Goal: Task Accomplishment & Management: Complete application form

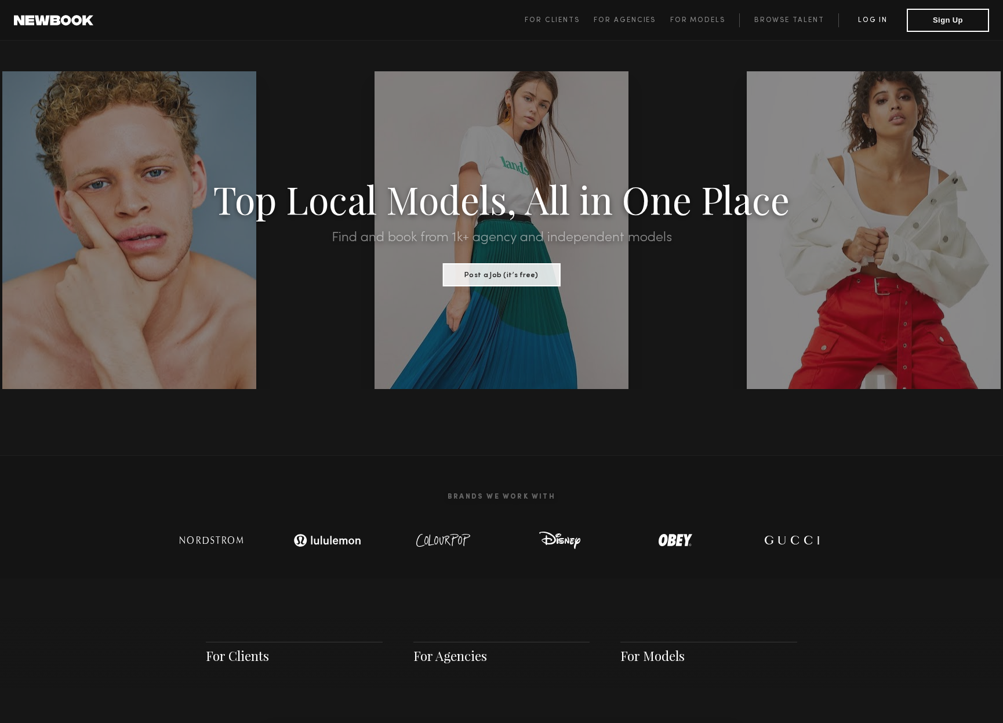
click at [867, 19] on link "Log in" at bounding box center [872, 20] width 68 height 14
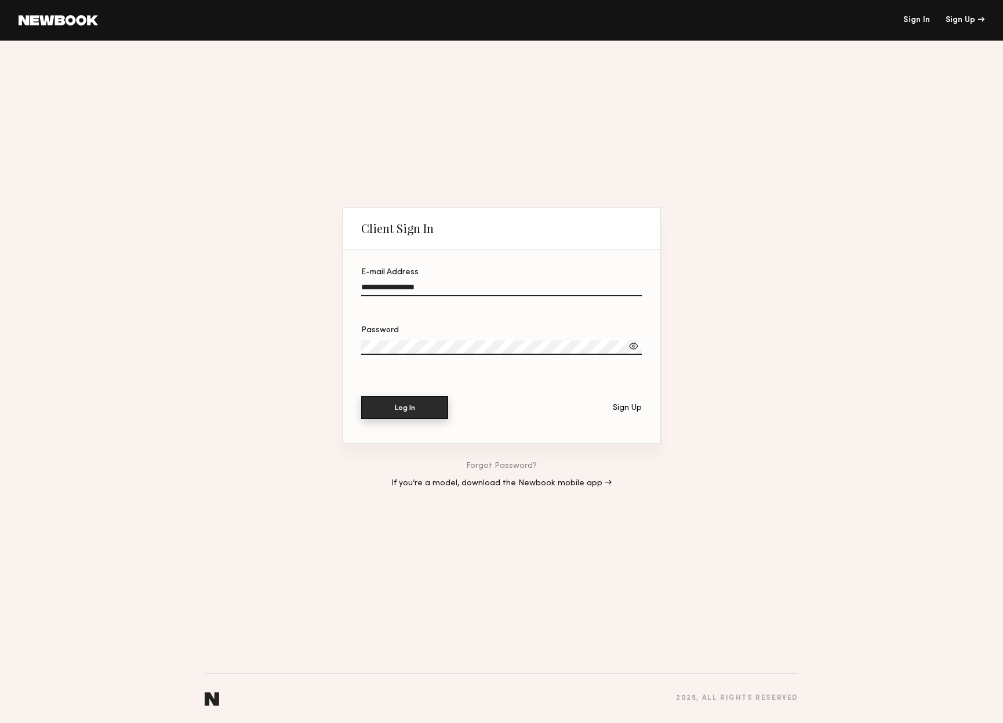
click at [401, 409] on button "Log In" at bounding box center [404, 407] width 87 height 23
click at [421, 410] on button "Log In" at bounding box center [404, 407] width 87 height 23
click at [629, 405] on div "Sign Up" at bounding box center [627, 408] width 29 height 8
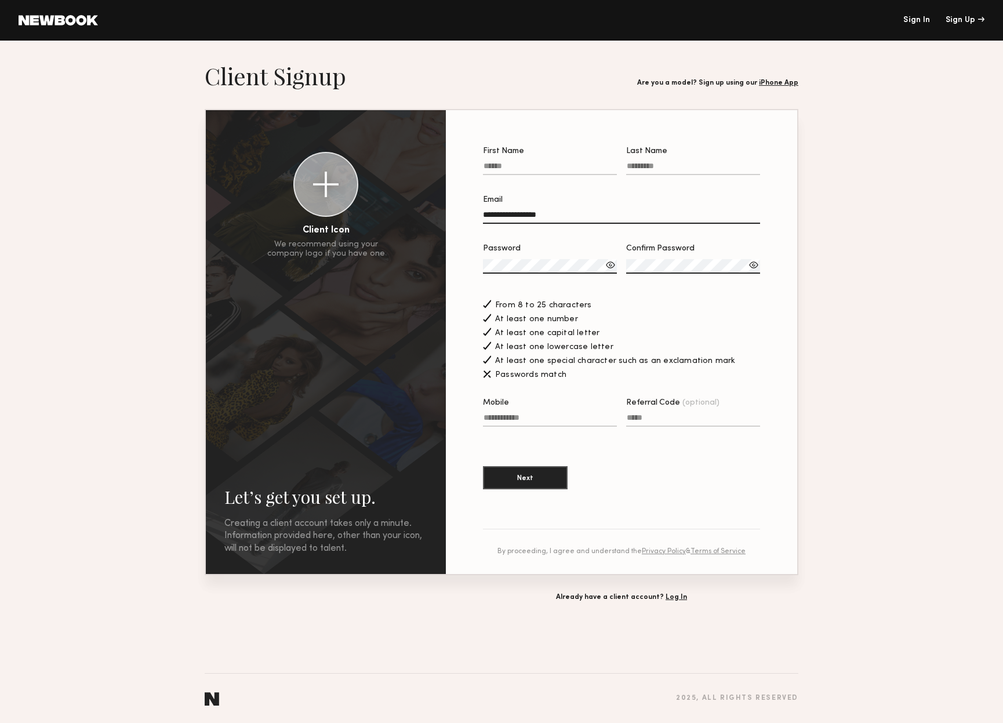
click at [539, 160] on label "First Name" at bounding box center [550, 166] width 134 height 39
click at [539, 162] on input "First Name" at bounding box center [550, 168] width 134 height 13
click at [541, 165] on input "First Name" at bounding box center [550, 168] width 134 height 13
type input "******"
click at [665, 163] on label "Last Name Required" at bounding box center [693, 166] width 134 height 39
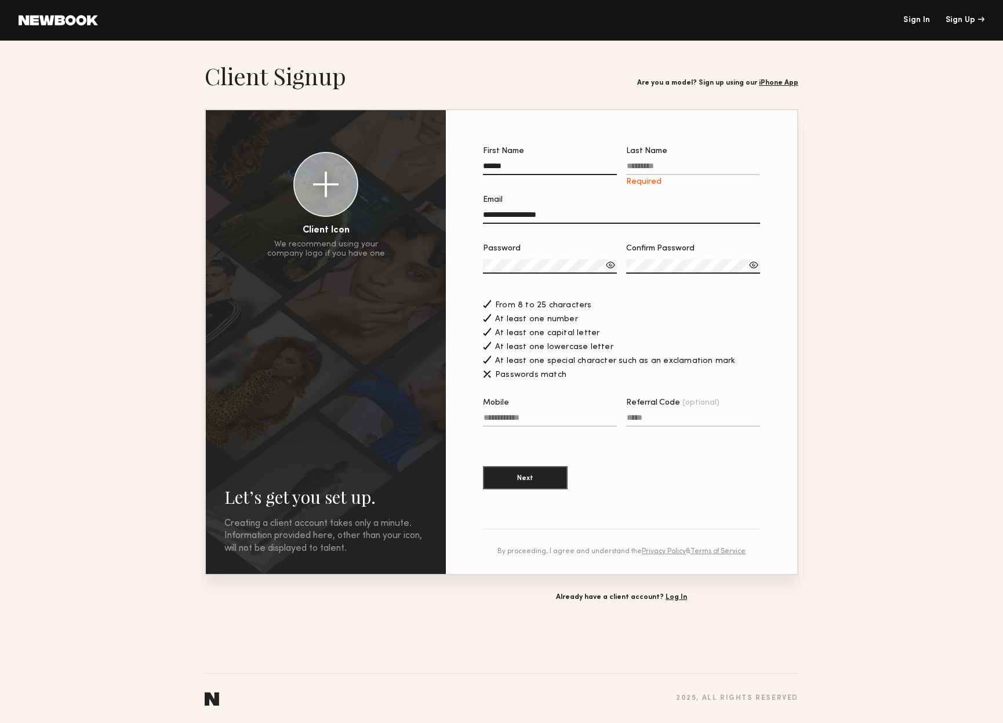
click at [665, 163] on input "Last Name Required" at bounding box center [693, 168] width 134 height 13
click at [671, 166] on input "Last Name Required" at bounding box center [693, 168] width 134 height 13
drag, startPoint x: 671, startPoint y: 166, endPoint x: 592, endPoint y: 166, distance: 79.4
click at [592, 166] on div "First Name ****** Last Name Required" at bounding box center [621, 166] width 277 height 39
type input "*****"
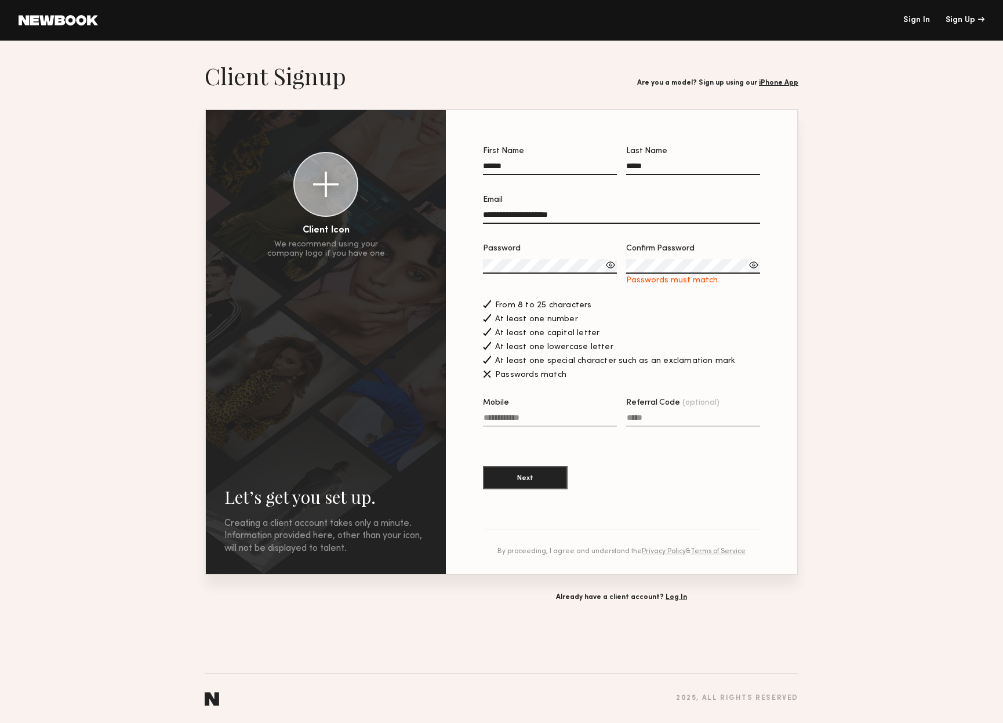
type input "**********"
click at [607, 268] on div at bounding box center [611, 265] width 12 height 12
click at [752, 267] on div at bounding box center [754, 265] width 12 height 12
click at [752, 268] on div at bounding box center [754, 265] width 12 height 12
click at [540, 418] on input "Mobile" at bounding box center [550, 419] width 134 height 13
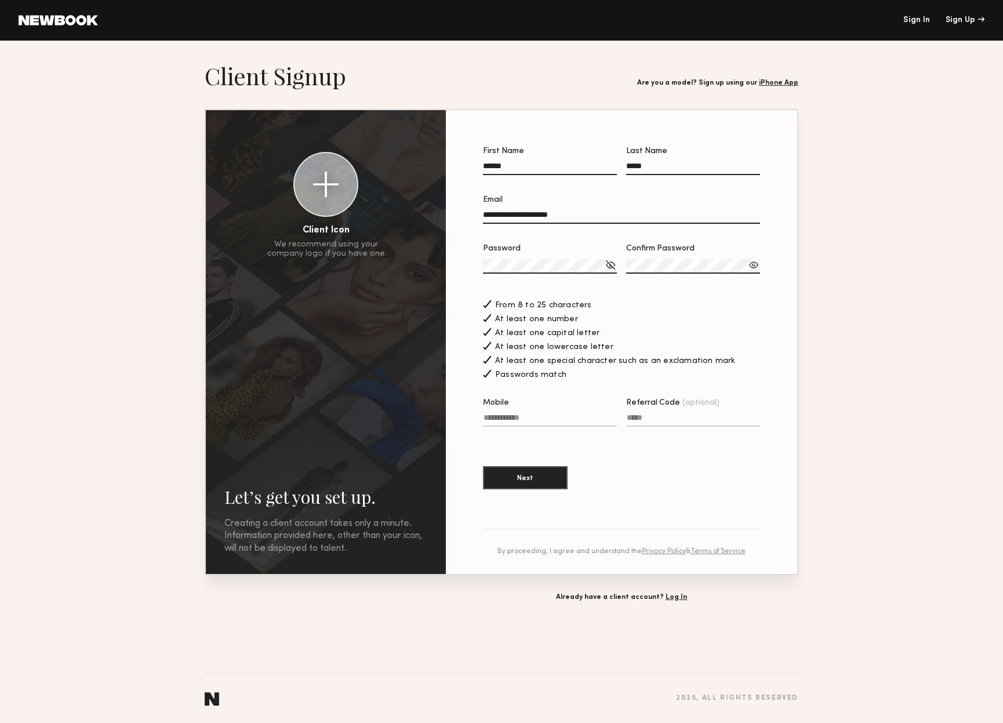
drag, startPoint x: 543, startPoint y: 420, endPoint x: 469, endPoint y: 416, distance: 73.7
click at [469, 416] on div "**********" at bounding box center [621, 342] width 314 height 427
type input "**********"
click at [613, 471] on section "**********" at bounding box center [621, 324] width 277 height 354
click at [531, 481] on button "Next" at bounding box center [525, 476] width 85 height 23
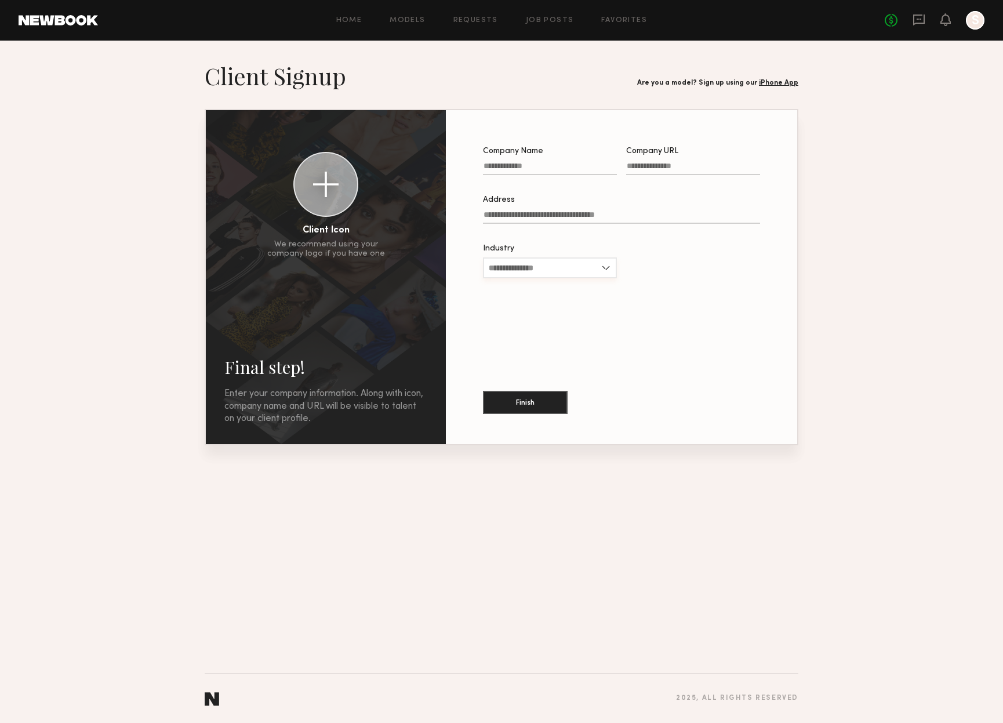
click at [565, 270] on input "Industry" at bounding box center [550, 267] width 134 height 21
click at [521, 344] on span "Entertainment" at bounding box center [517, 343] width 56 height 8
type input "**********"
click at [540, 278] on input "**********" at bounding box center [550, 267] width 134 height 21
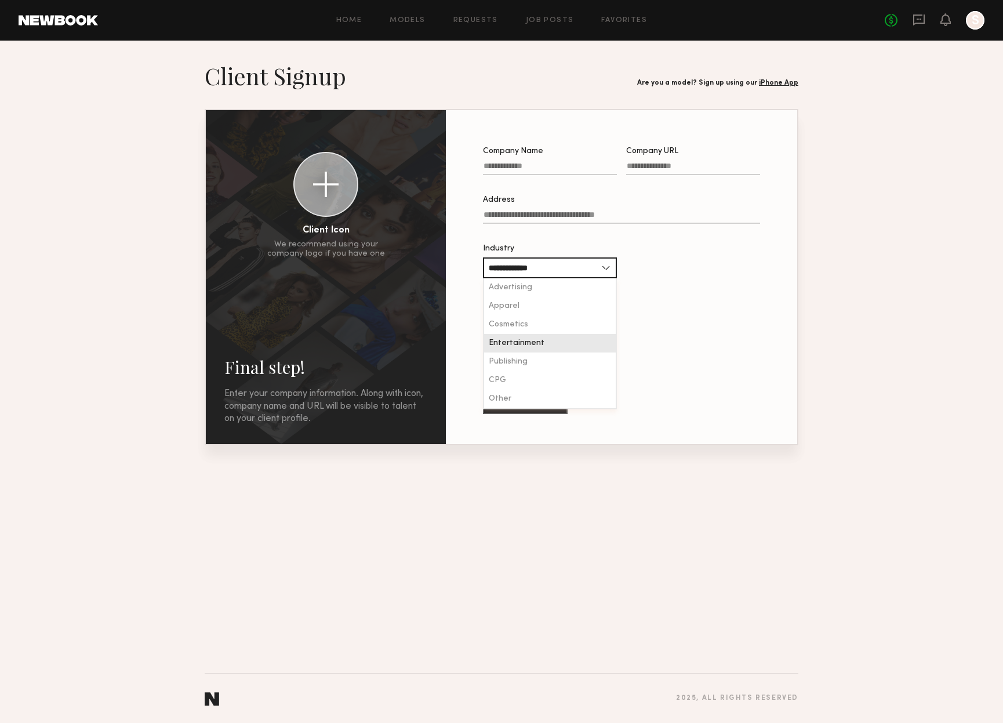
click at [544, 350] on div "Entertainment" at bounding box center [550, 343] width 132 height 19
click at [528, 394] on button "Finish" at bounding box center [525, 401] width 85 height 23
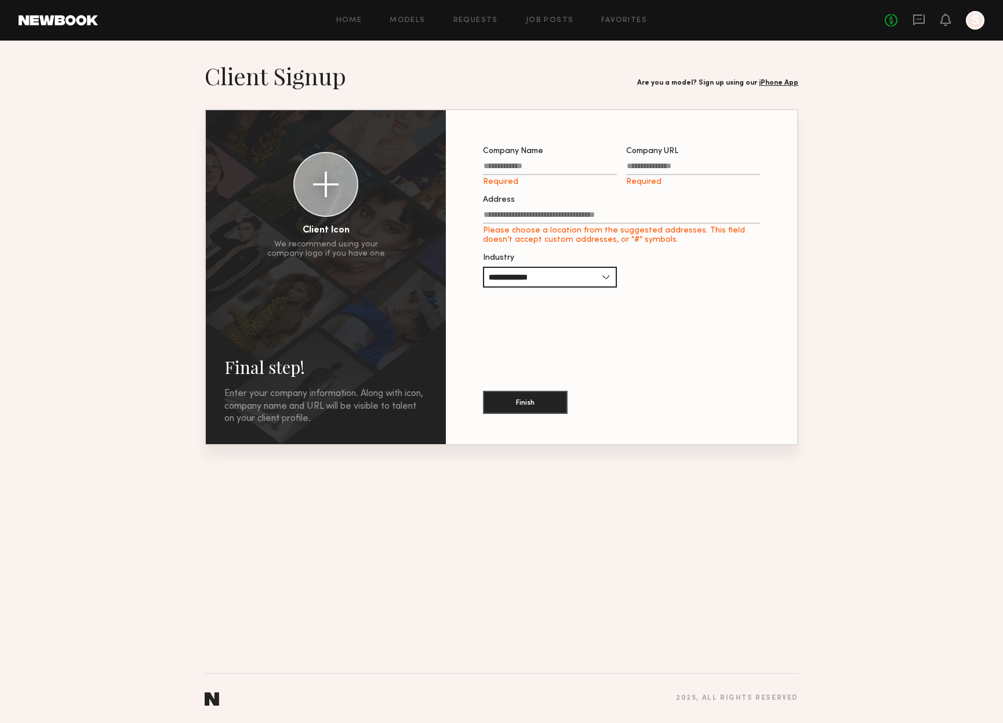
click at [529, 168] on input "Company Name Required" at bounding box center [550, 168] width 134 height 13
type input "**********"
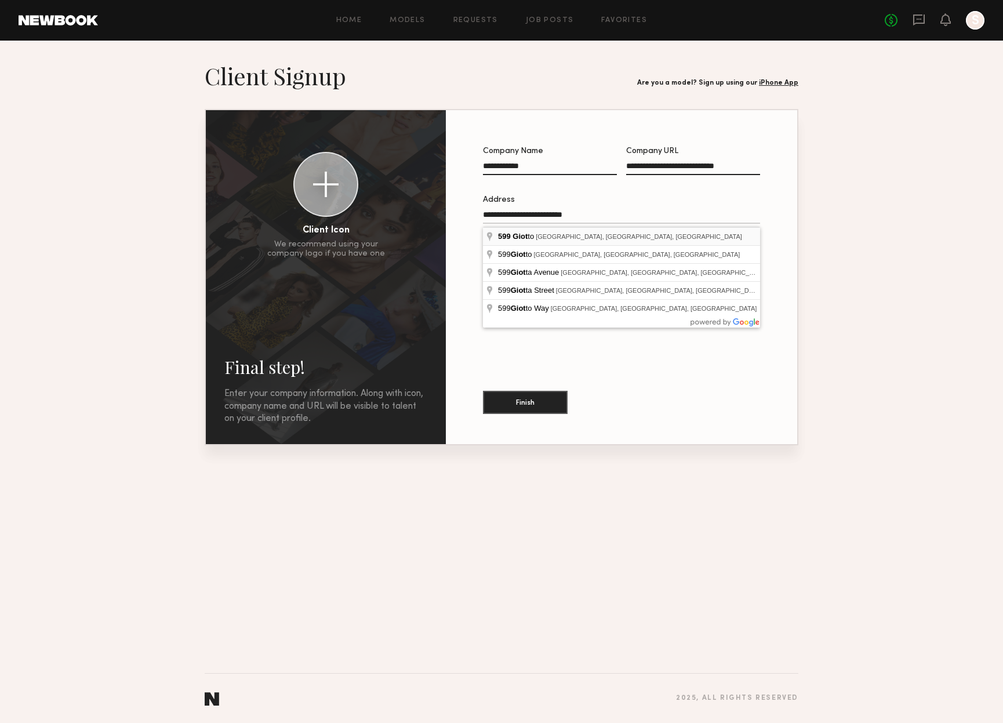
type input "**********"
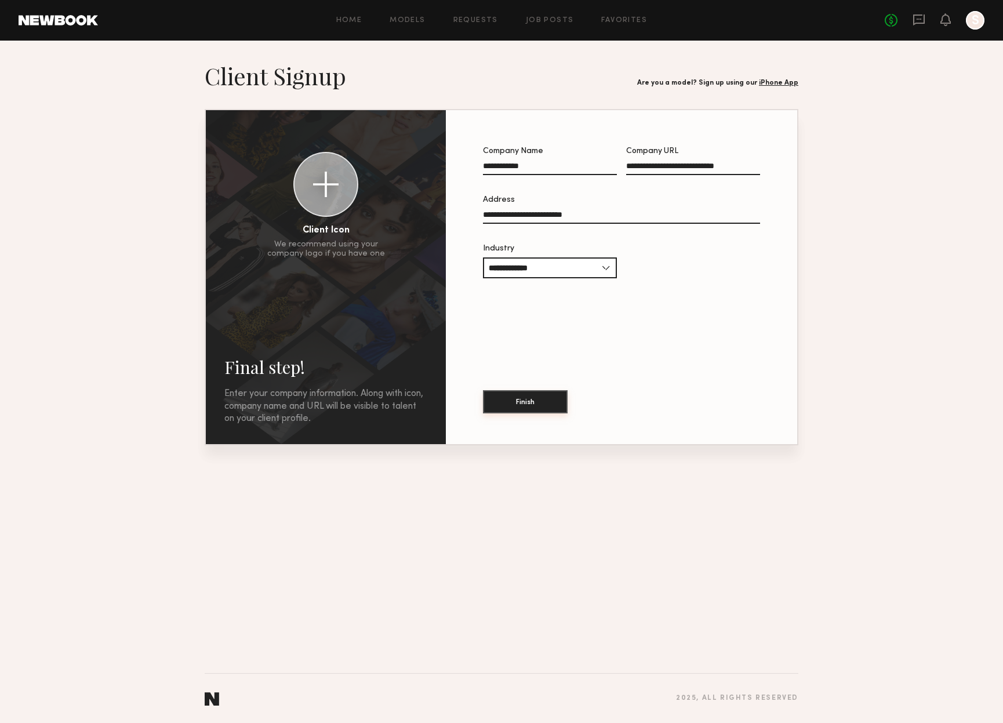
click at [524, 403] on button "Finish" at bounding box center [525, 401] width 85 height 23
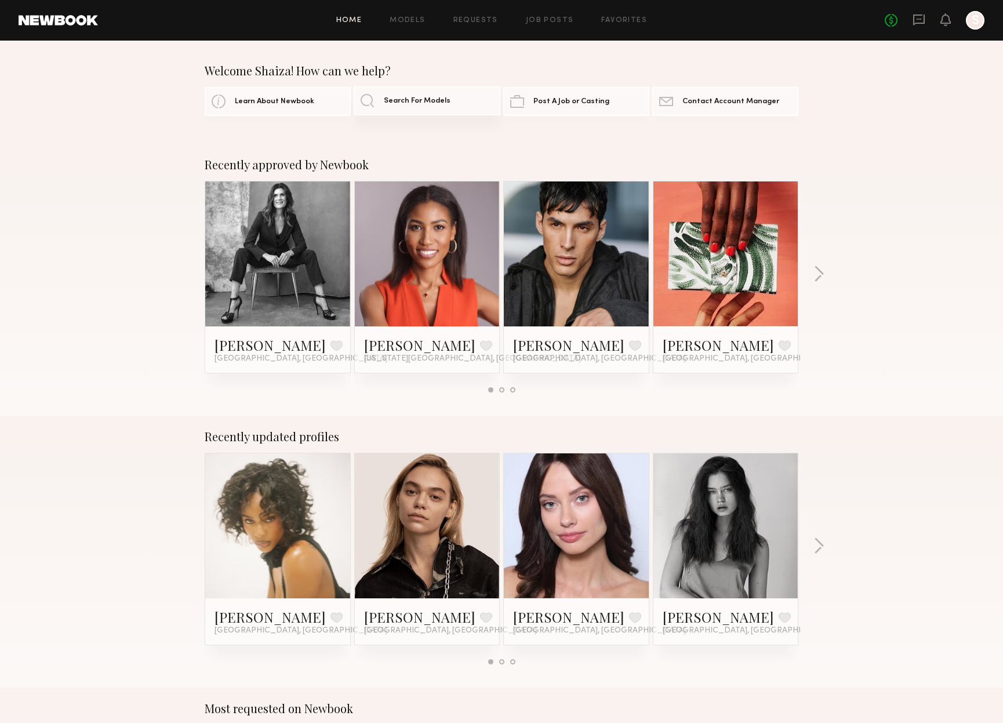
click at [435, 99] on span "Search For Models" at bounding box center [417, 101] width 67 height 8
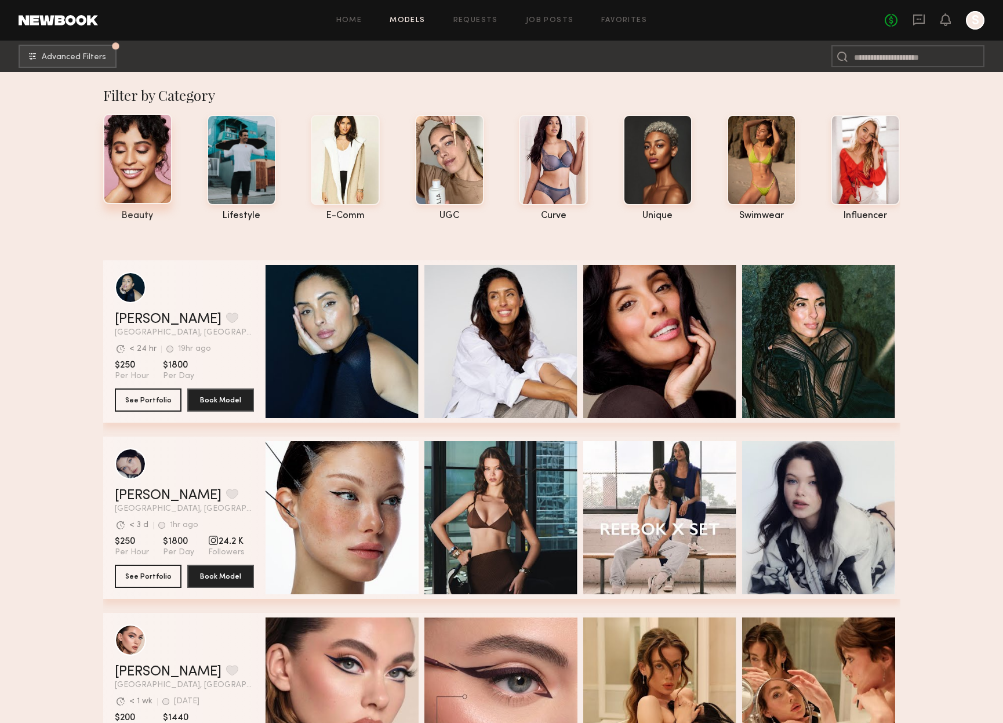
click at [152, 145] on div at bounding box center [137, 159] width 69 height 90
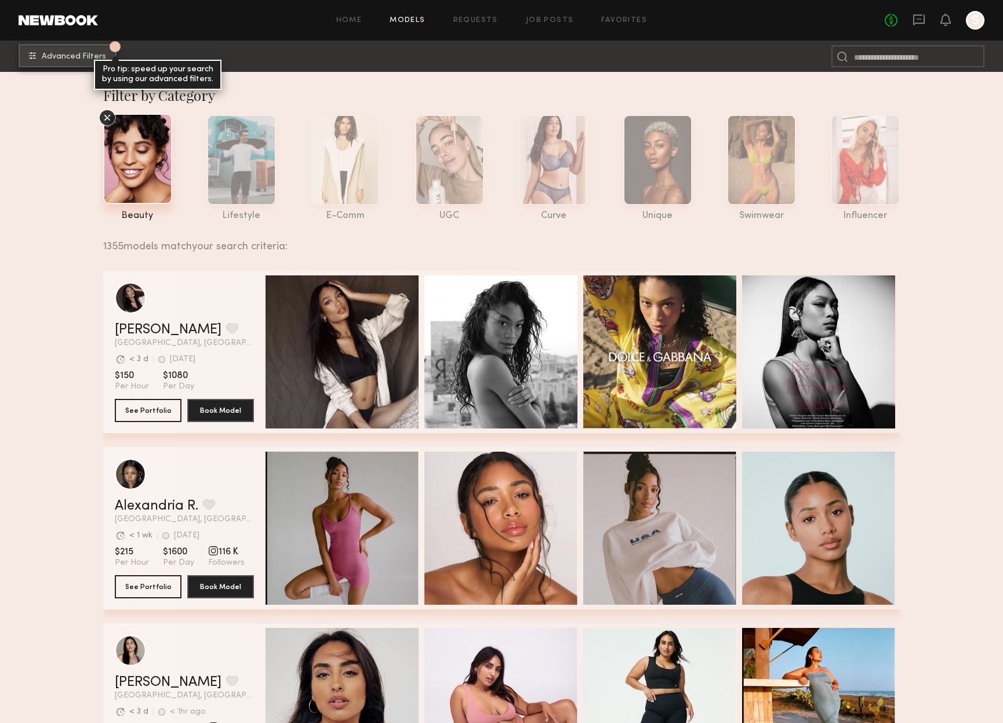
click at [63, 59] on span "Advanced Filters" at bounding box center [74, 57] width 64 height 8
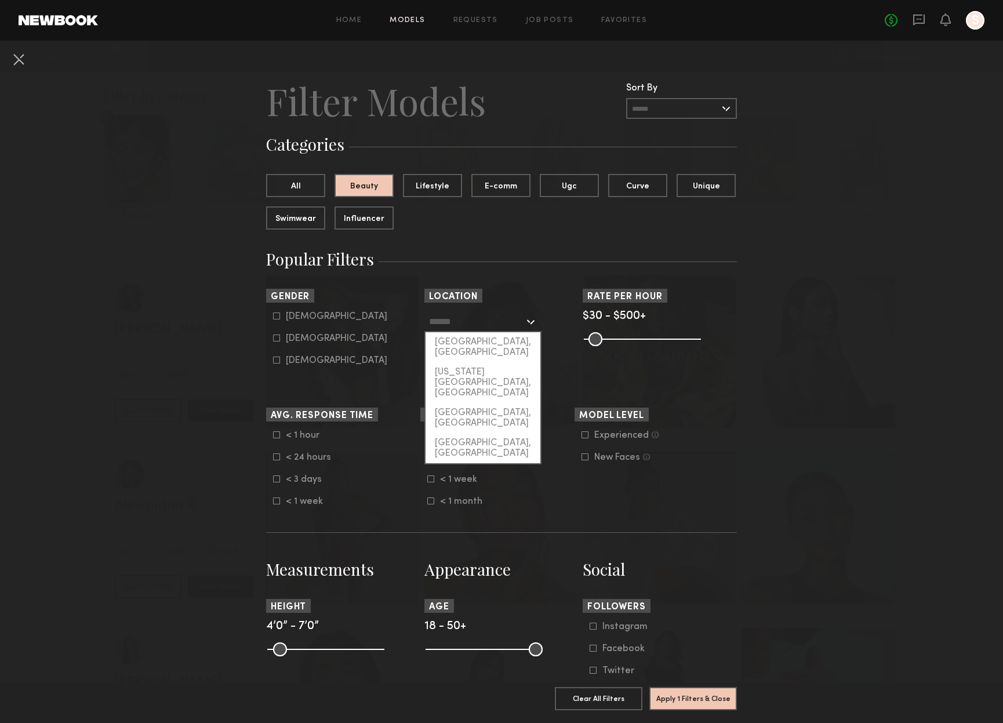
click at [489, 325] on input "text" at bounding box center [476, 321] width 95 height 20
click at [598, 250] on h3 "Popular Filters" at bounding box center [501, 259] width 471 height 22
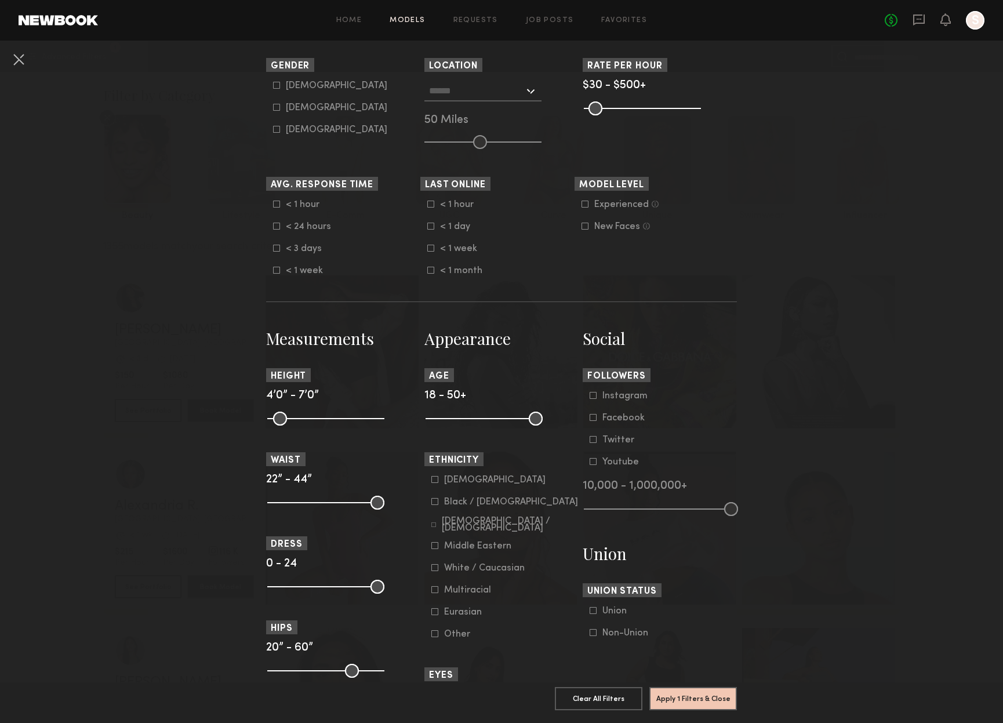
scroll to position [237, 0]
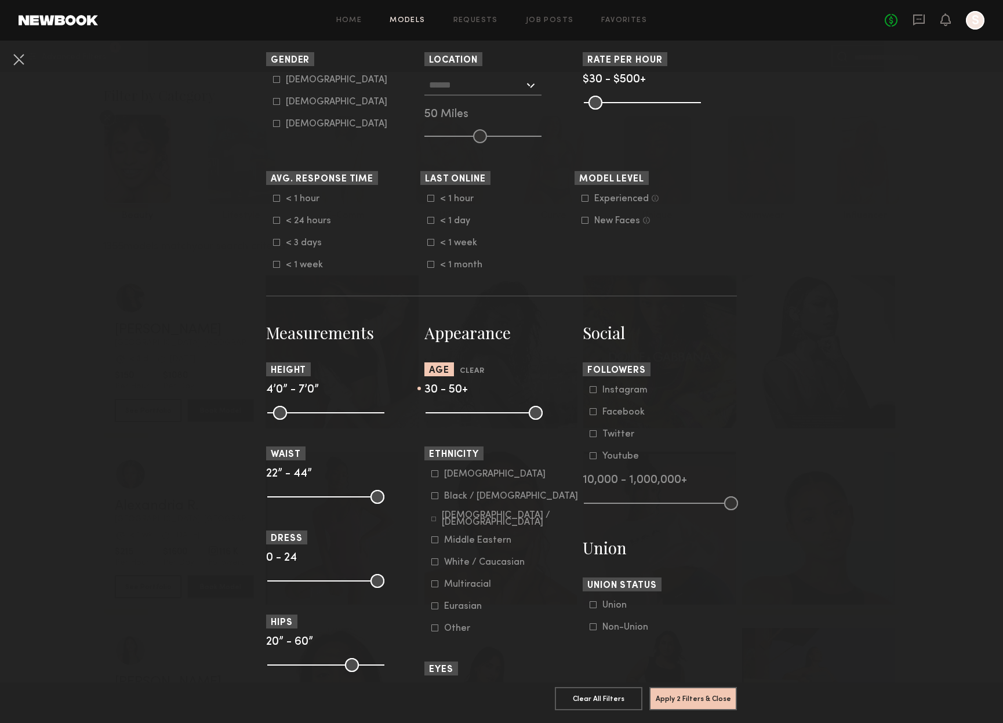
drag, startPoint x: 436, startPoint y: 413, endPoint x: 471, endPoint y: 413, distance: 34.8
type input "**"
click at [471, 413] on input "range" at bounding box center [483, 413] width 117 height 14
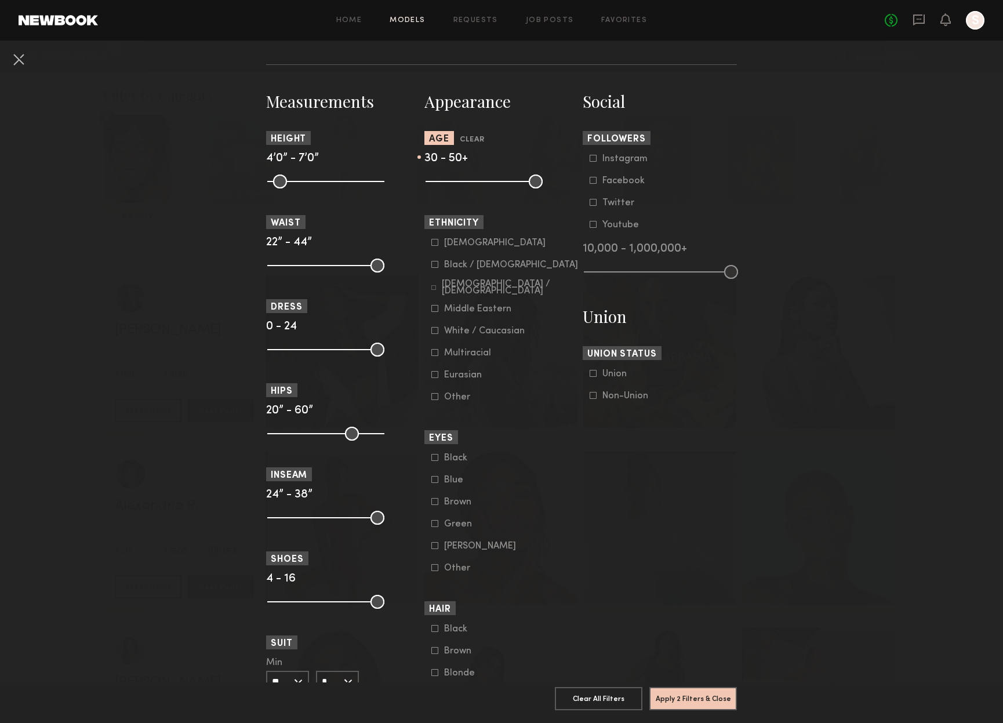
scroll to position [473, 0]
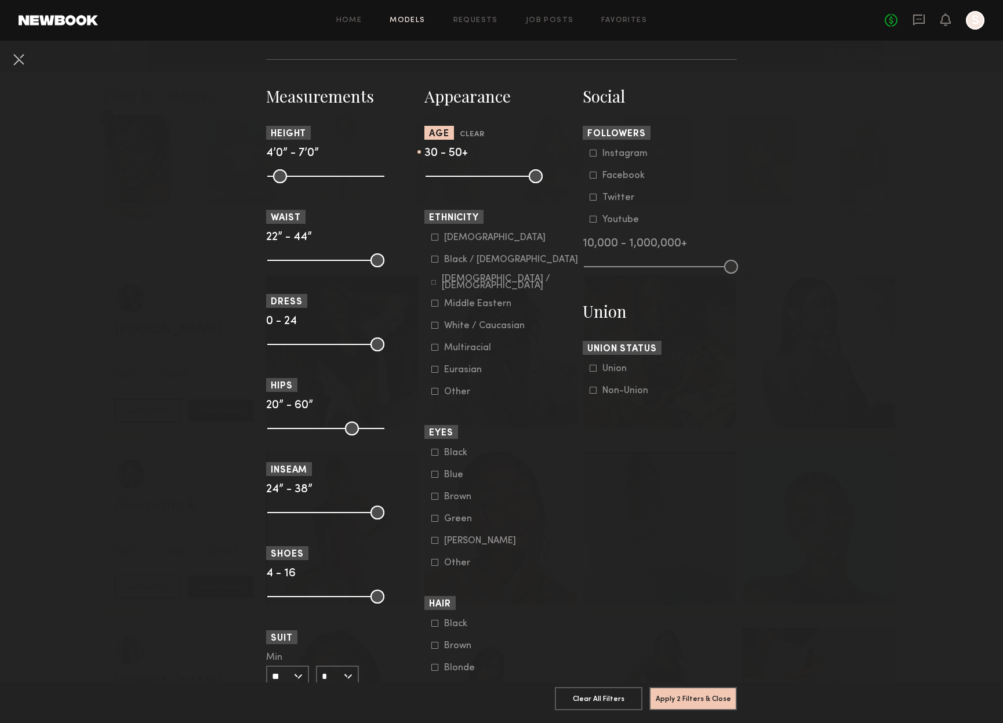
click at [593, 392] on icon at bounding box center [593, 390] width 7 height 7
click at [435, 349] on icon at bounding box center [434, 347] width 7 height 7
click at [435, 240] on icon at bounding box center [434, 237] width 7 height 7
click at [434, 262] on icon at bounding box center [434, 259] width 7 height 7
click at [436, 283] on icon at bounding box center [433, 282] width 5 height 5
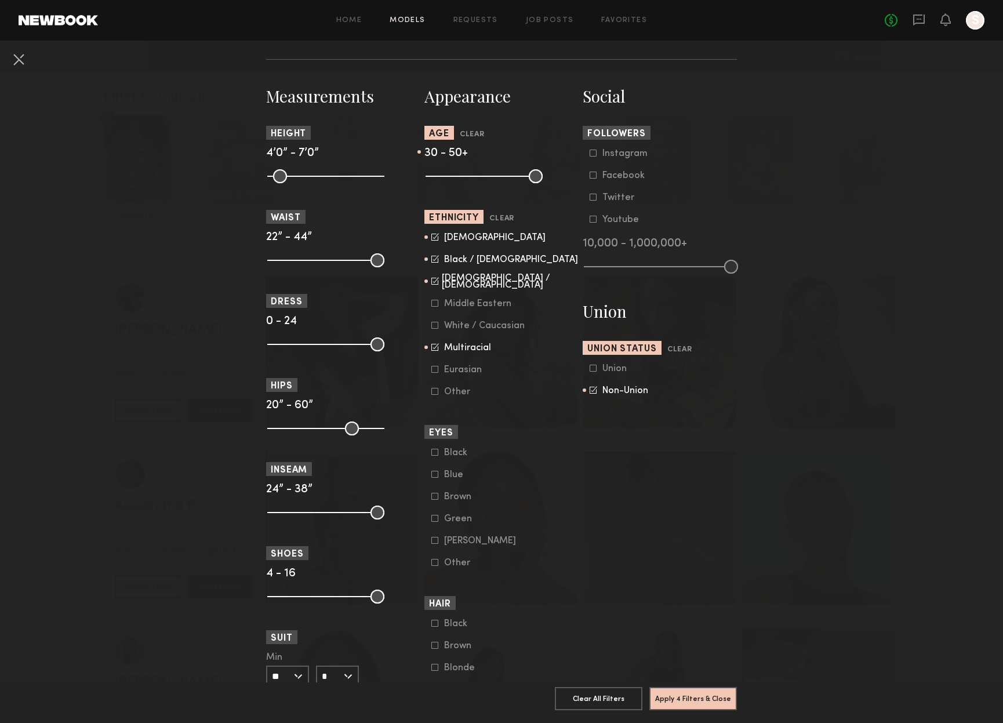
click at [434, 305] on icon at bounding box center [434, 303] width 7 height 7
click at [435, 370] on icon at bounding box center [434, 369] width 7 height 7
click at [435, 392] on icon at bounding box center [434, 391] width 7 height 7
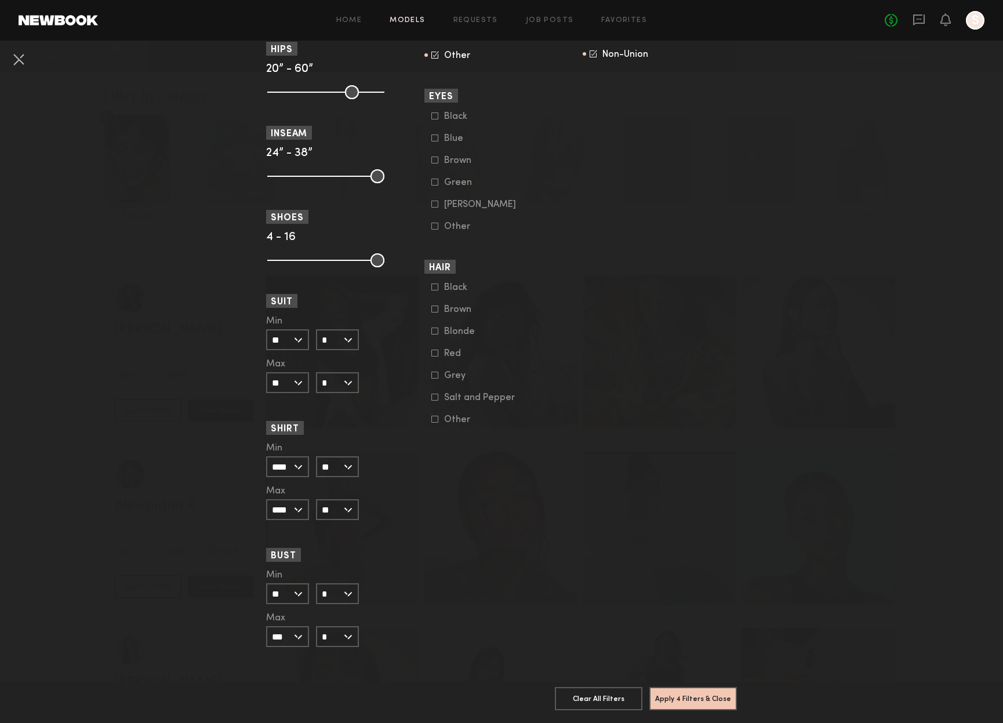
scroll to position [811, 0]
click at [703, 703] on button "Apply 4 Filters & Close" at bounding box center [693, 697] width 88 height 23
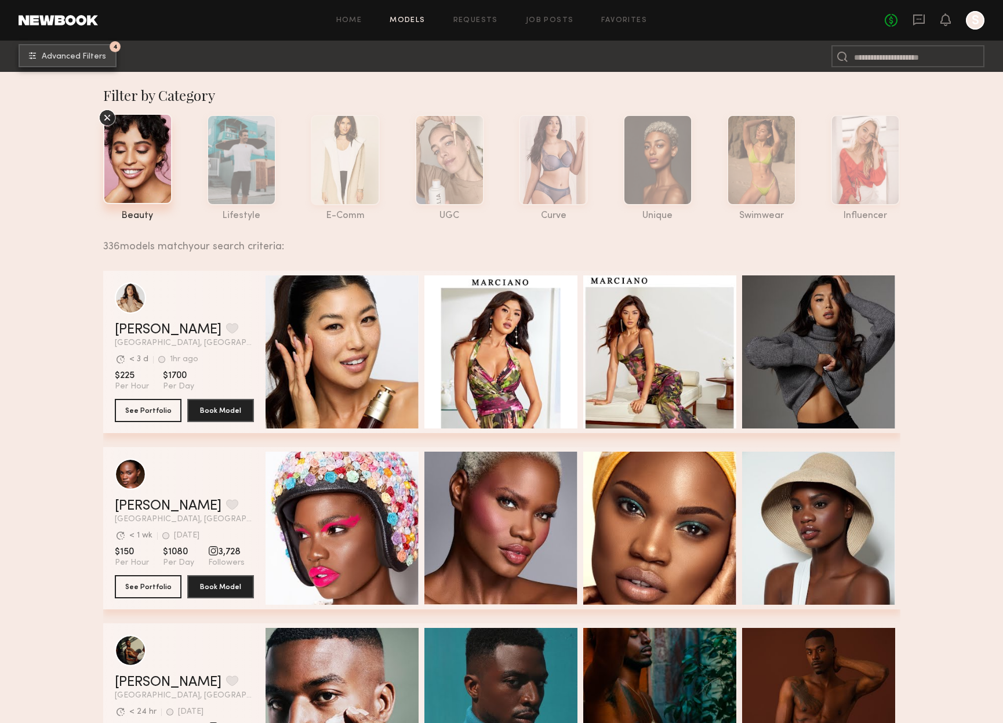
click at [56, 60] on span "Advanced Filters" at bounding box center [74, 57] width 64 height 8
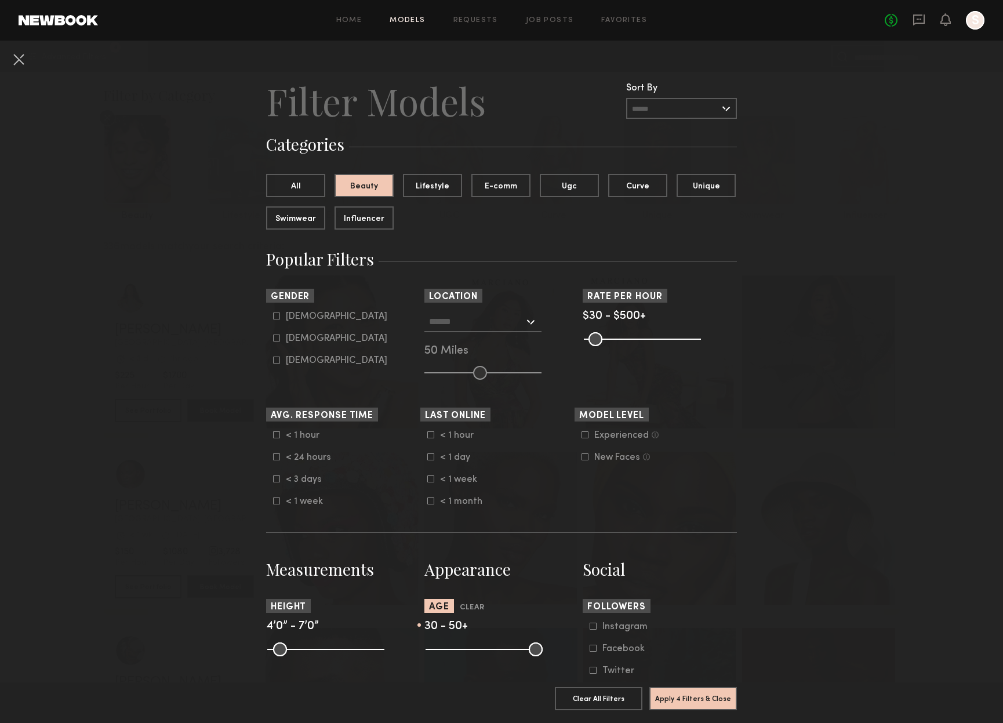
click at [670, 109] on input "text" at bounding box center [681, 108] width 111 height 21
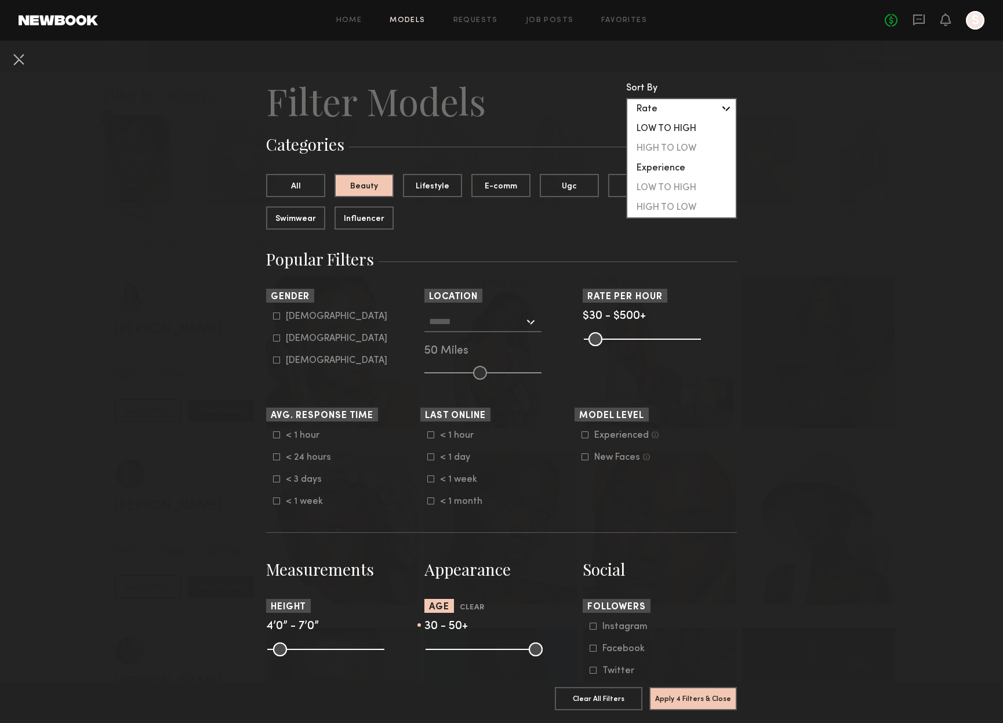
click at [654, 133] on div "LOW TO HIGH" at bounding box center [681, 129] width 108 height 20
type input "**********"
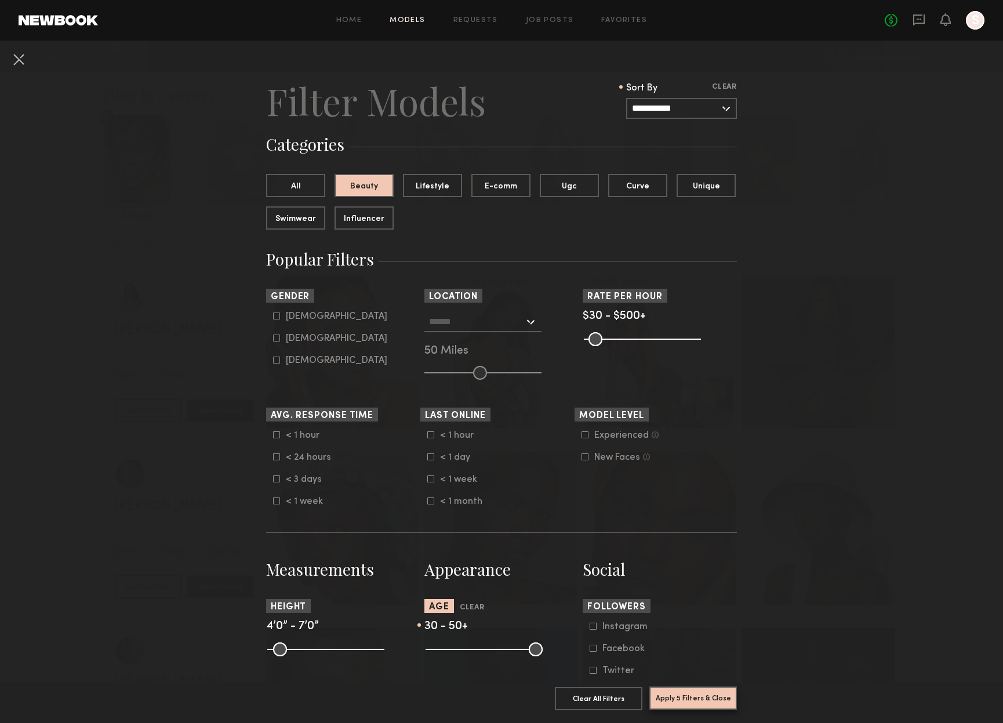
click at [676, 705] on button "Apply 5 Filters & Close" at bounding box center [693, 697] width 88 height 23
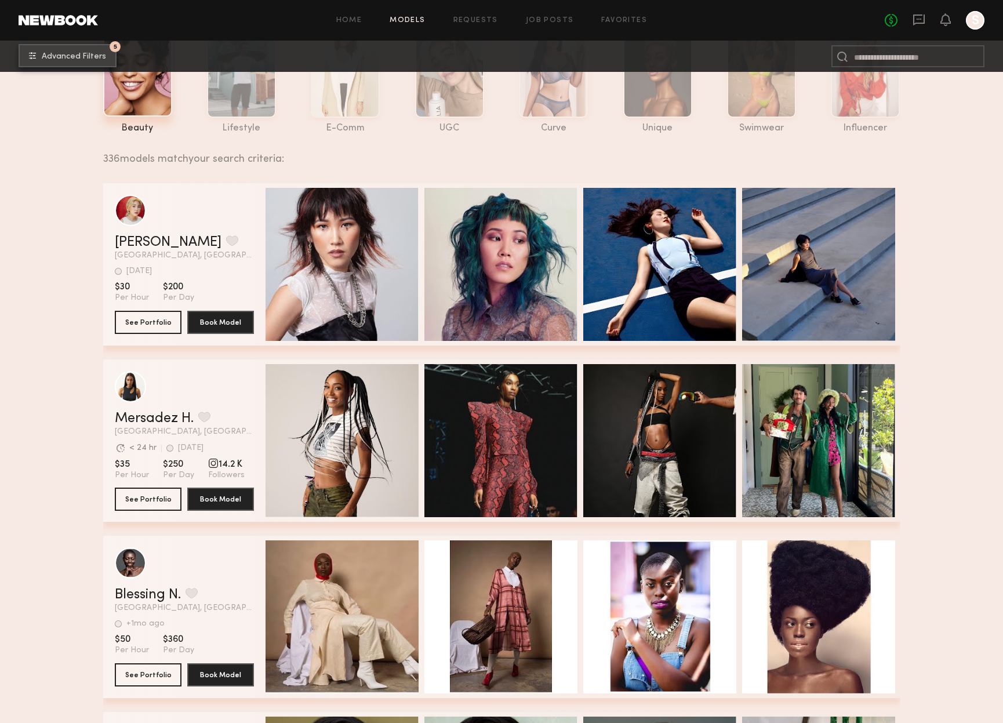
scroll to position [118, 0]
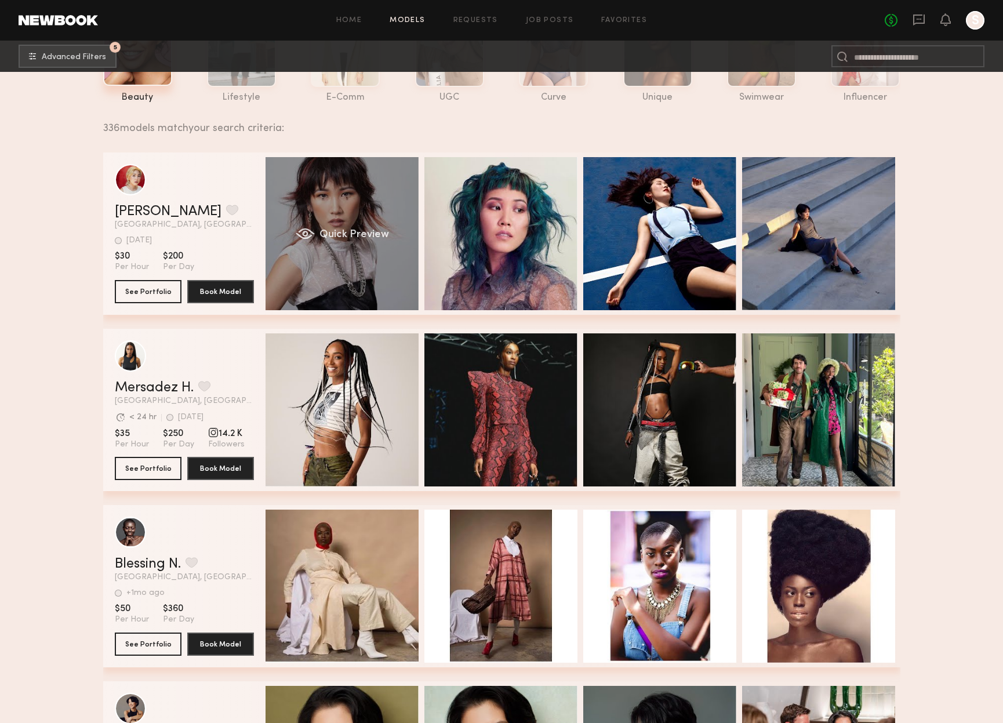
click at [359, 240] on span "Quick Preview" at bounding box center [354, 235] width 70 height 10
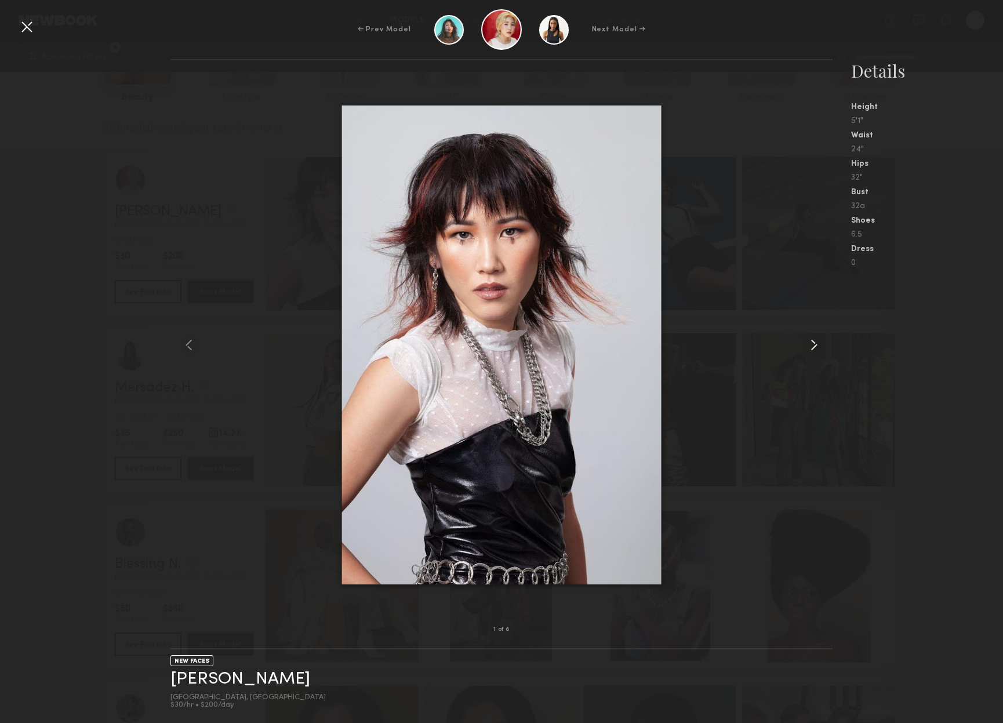
click at [814, 341] on common-icon at bounding box center [814, 345] width 19 height 19
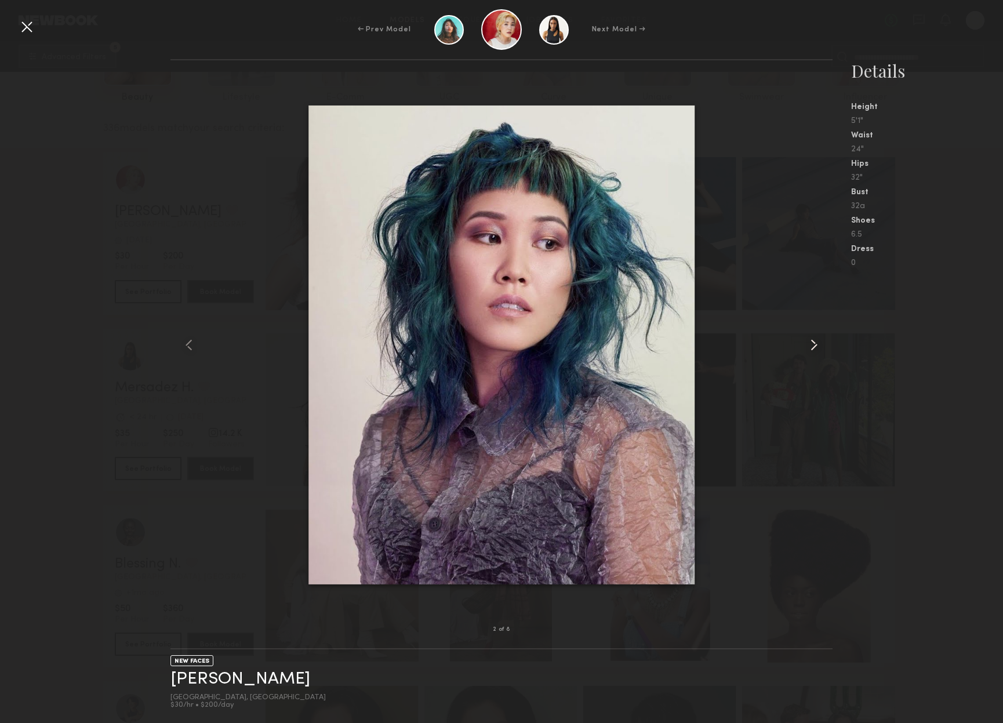
click at [814, 341] on common-icon at bounding box center [814, 345] width 19 height 19
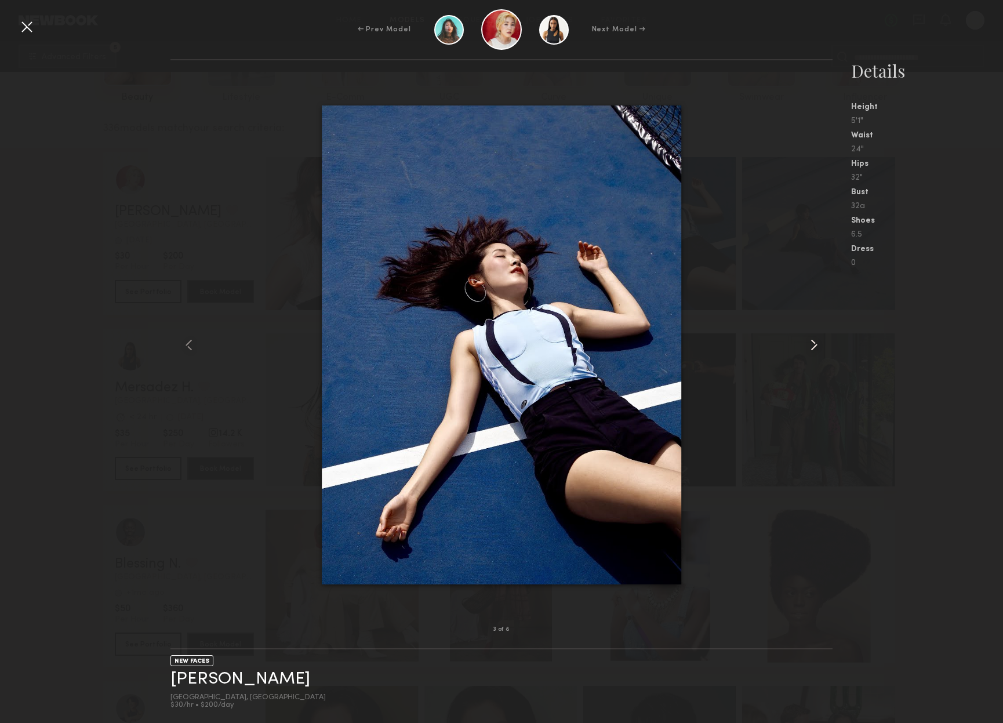
click at [814, 341] on common-icon at bounding box center [814, 345] width 19 height 19
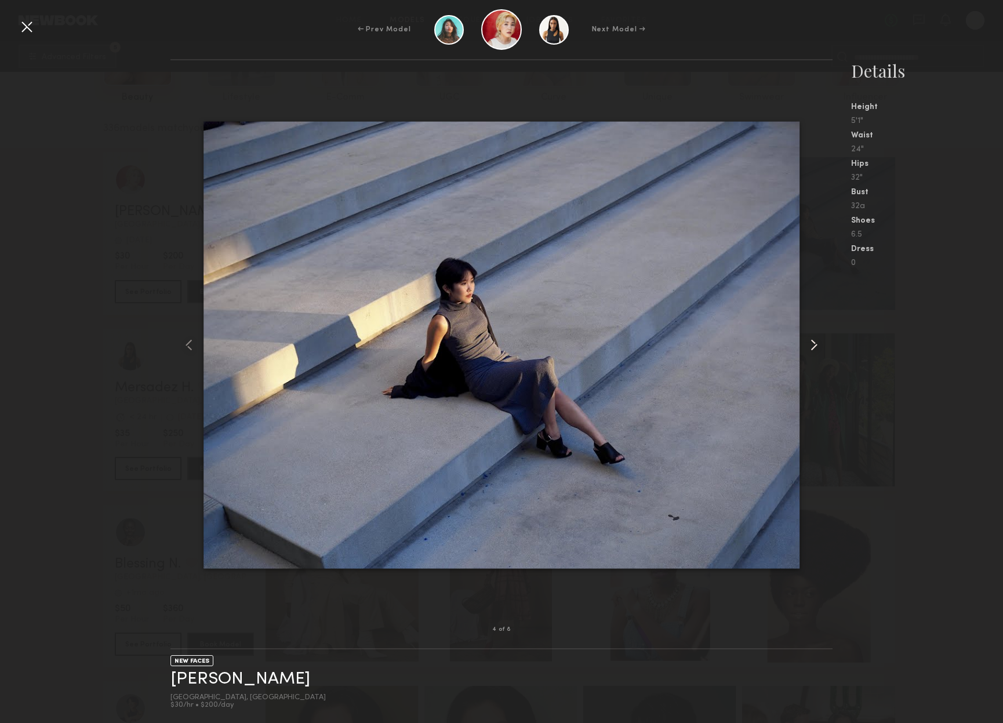
click at [814, 341] on common-icon at bounding box center [814, 345] width 19 height 19
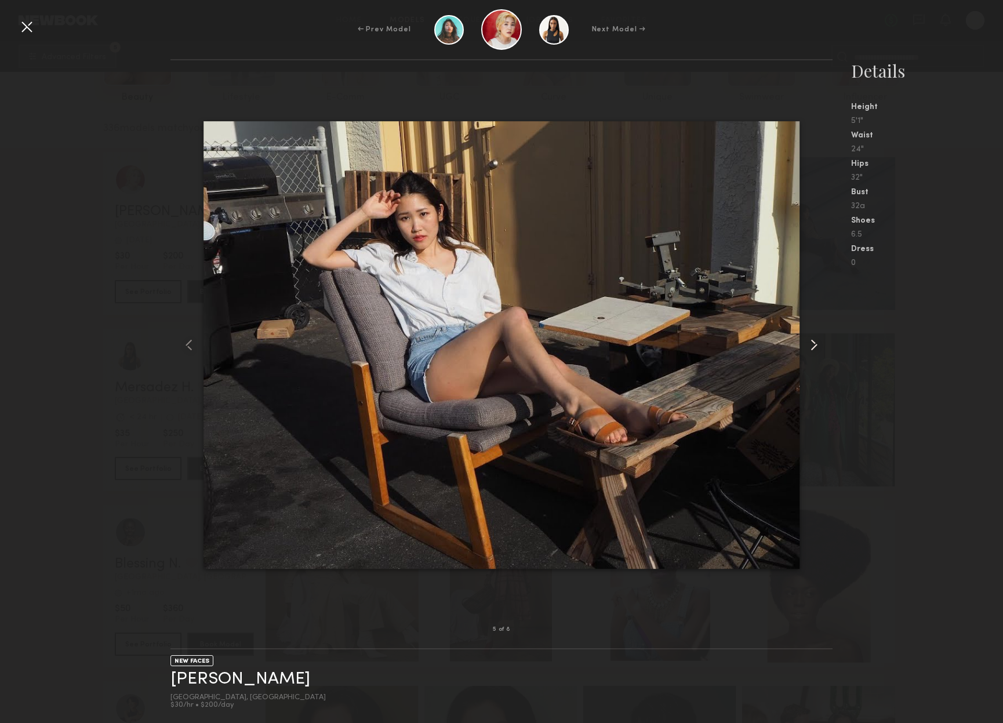
click at [814, 341] on common-icon at bounding box center [814, 345] width 19 height 19
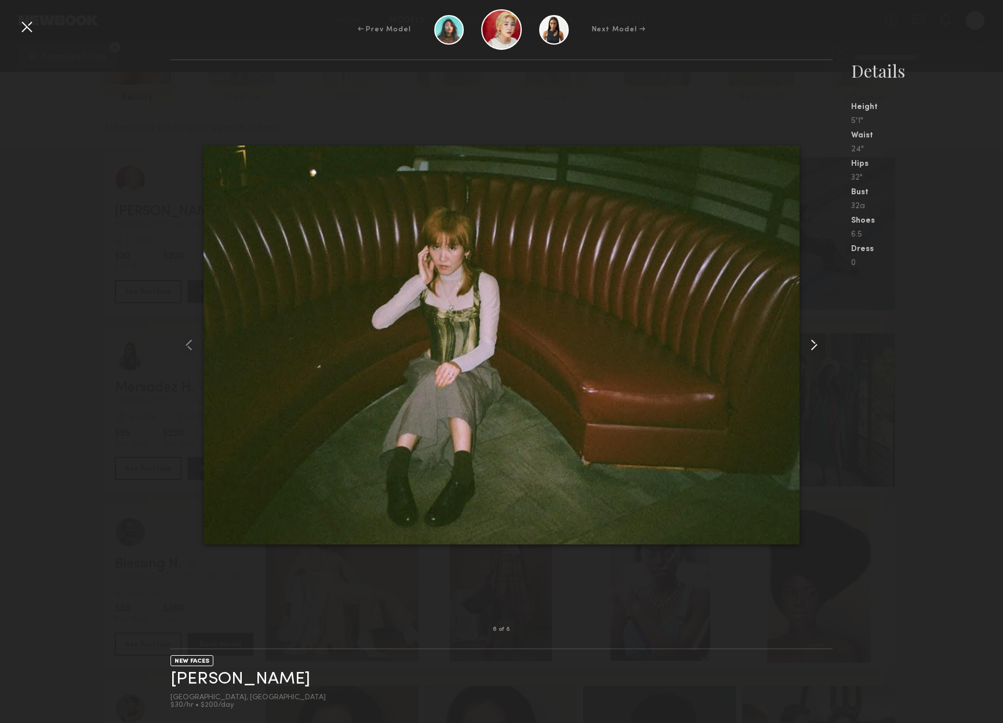
click at [814, 341] on common-icon at bounding box center [814, 345] width 19 height 19
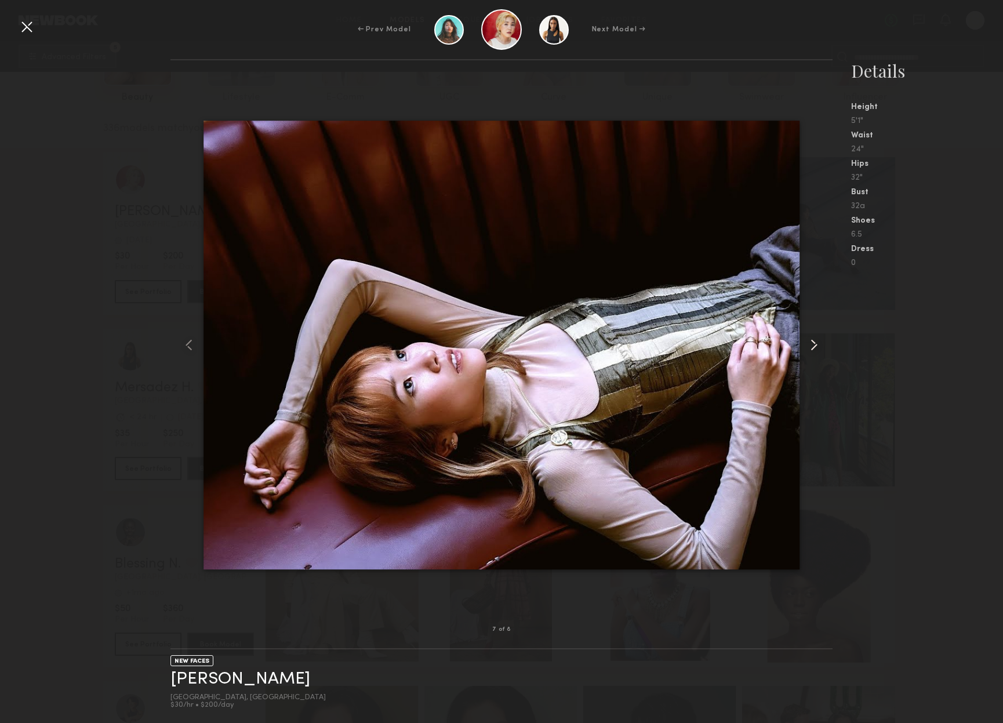
click at [814, 341] on common-icon at bounding box center [814, 345] width 19 height 19
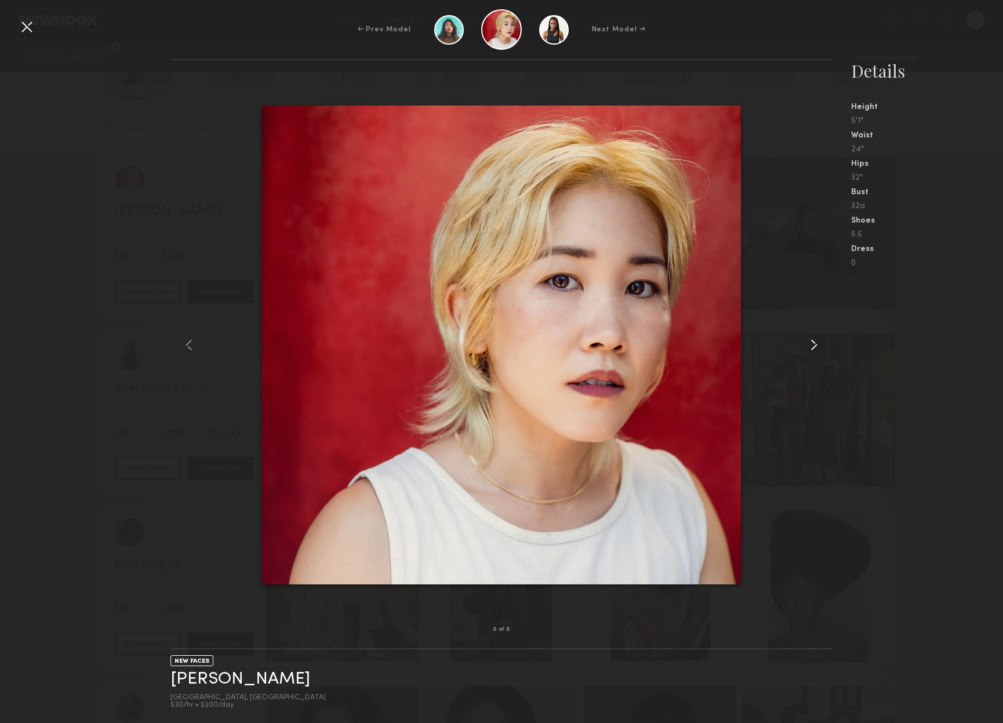
click at [814, 341] on common-icon at bounding box center [814, 345] width 19 height 19
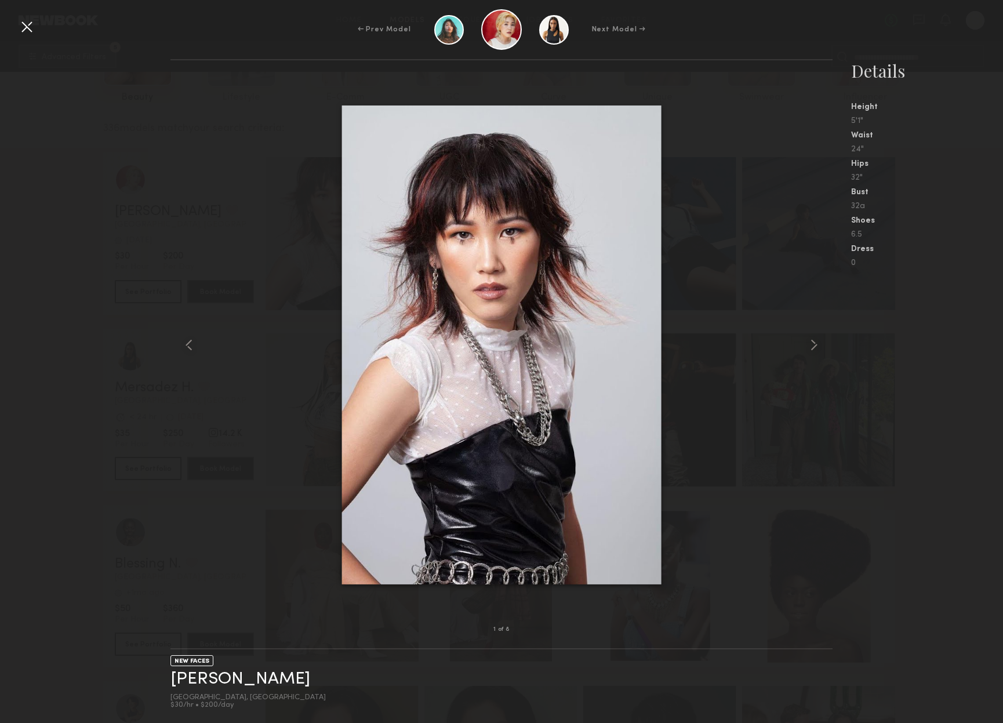
click at [60, 381] on div "1 of 8 NEW FACES [PERSON_NAME] [GEOGRAPHIC_DATA], [GEOGRAPHIC_DATA] $30/hr • $2…" at bounding box center [501, 391] width 1003 height 664
click at [28, 23] on div at bounding box center [26, 26] width 19 height 19
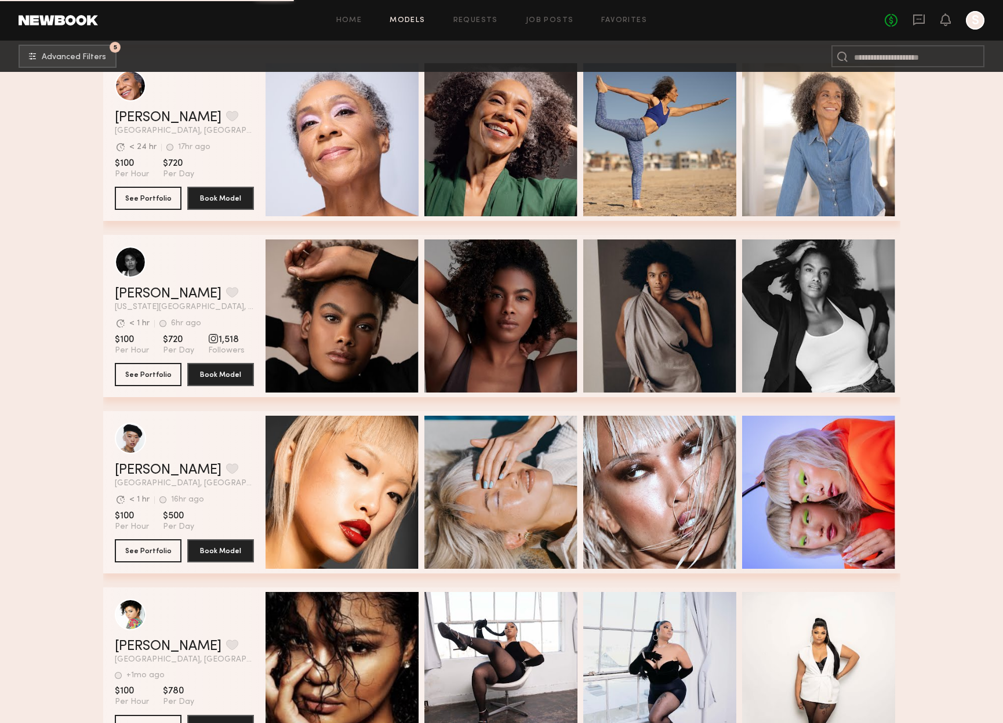
scroll to position [5380, 0]
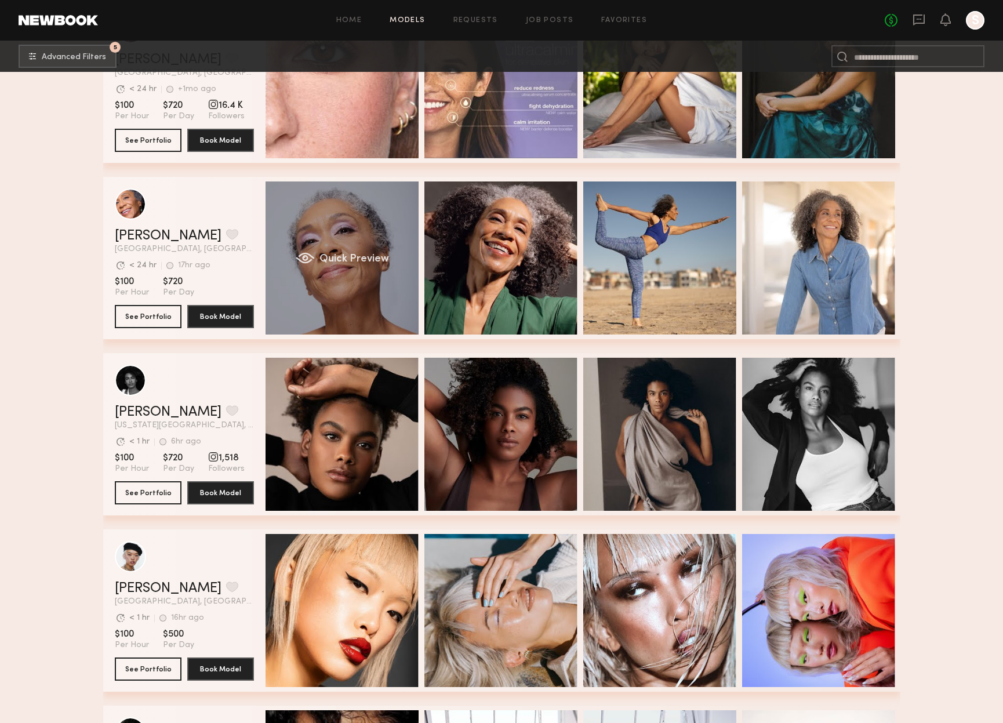
click at [358, 257] on span "Quick Preview" at bounding box center [354, 259] width 70 height 10
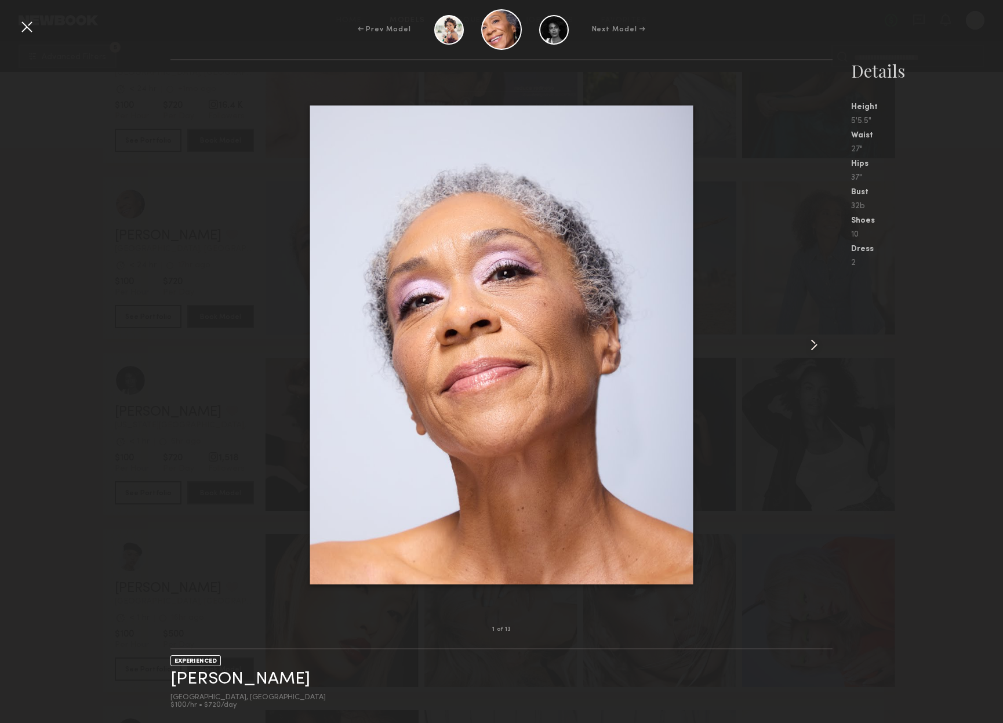
click at [816, 343] on common-icon at bounding box center [814, 345] width 19 height 19
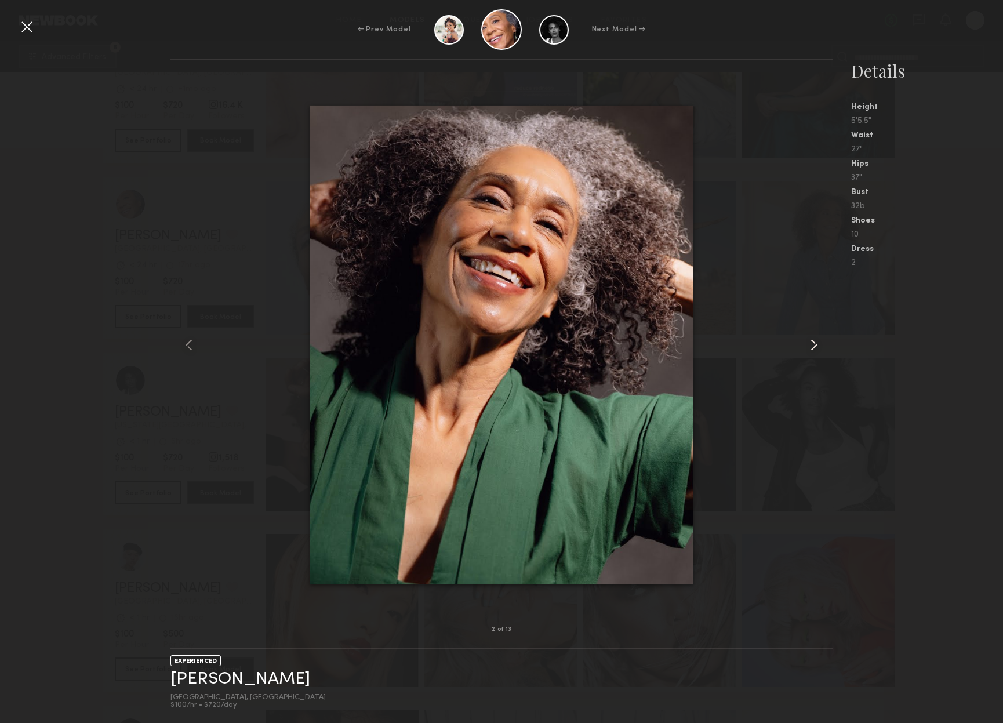
click at [814, 345] on common-icon at bounding box center [814, 345] width 19 height 19
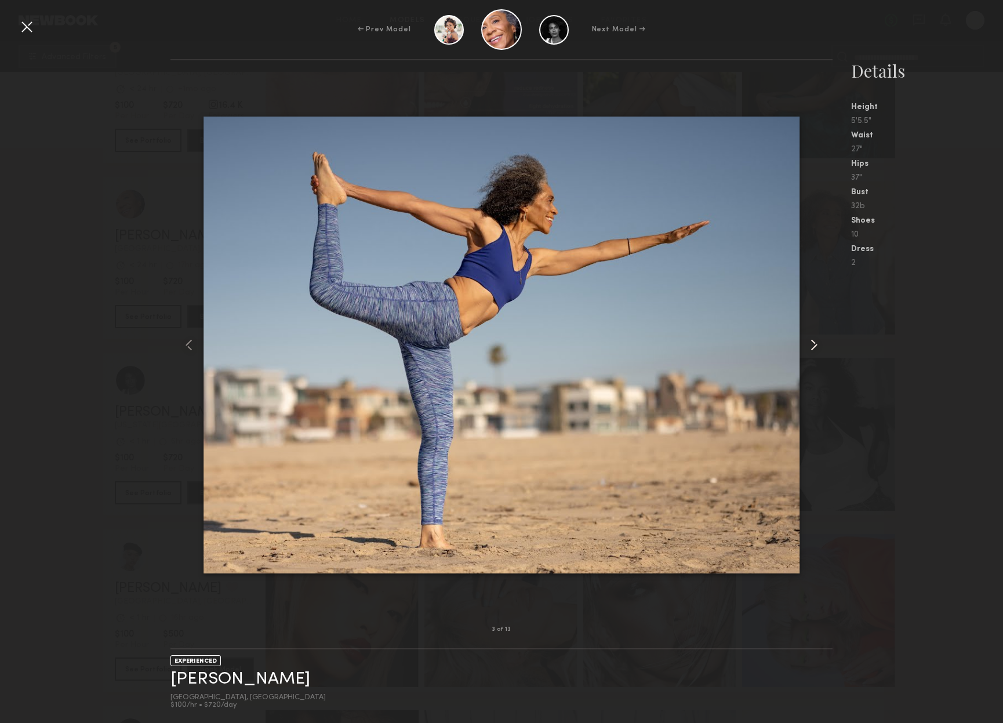
click at [814, 345] on common-icon at bounding box center [814, 345] width 19 height 19
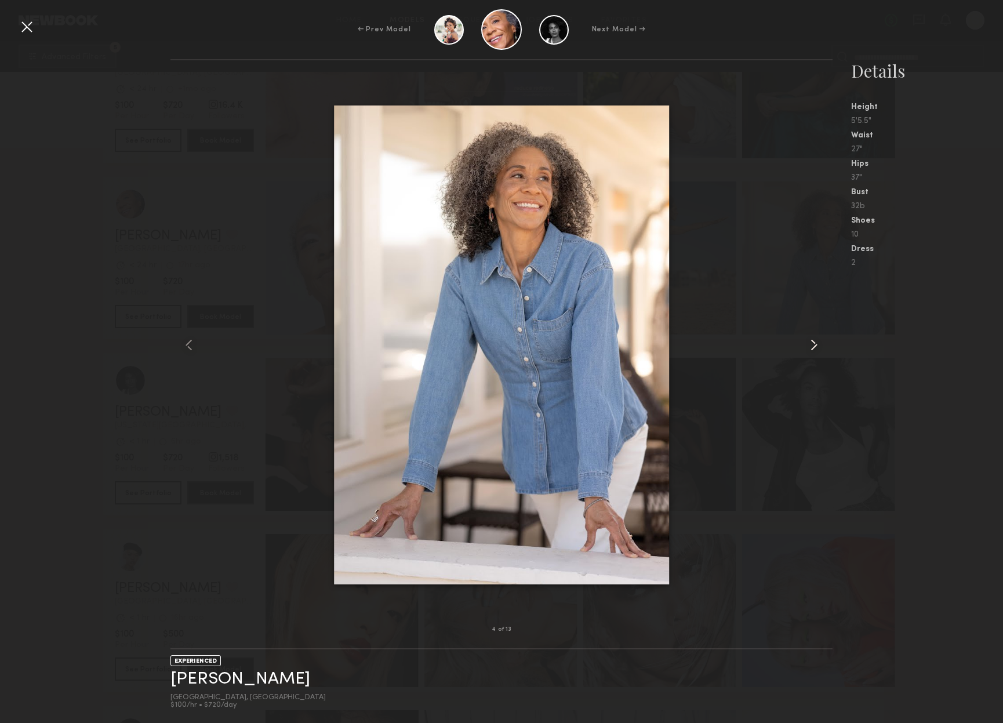
click at [814, 345] on common-icon at bounding box center [814, 345] width 19 height 19
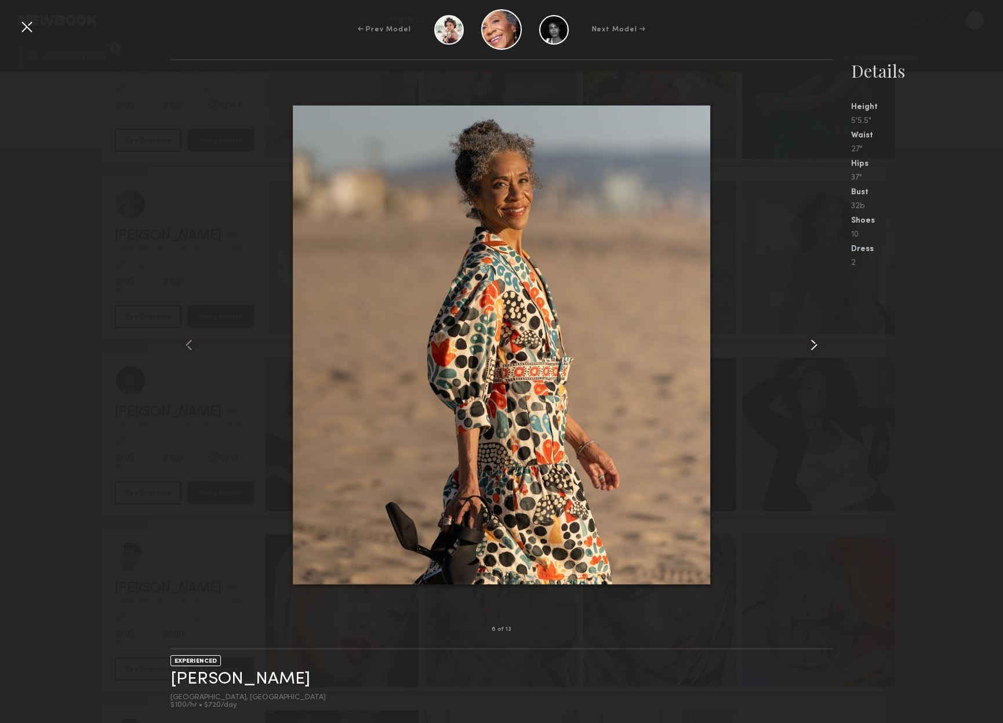
click at [814, 345] on common-icon at bounding box center [814, 345] width 19 height 19
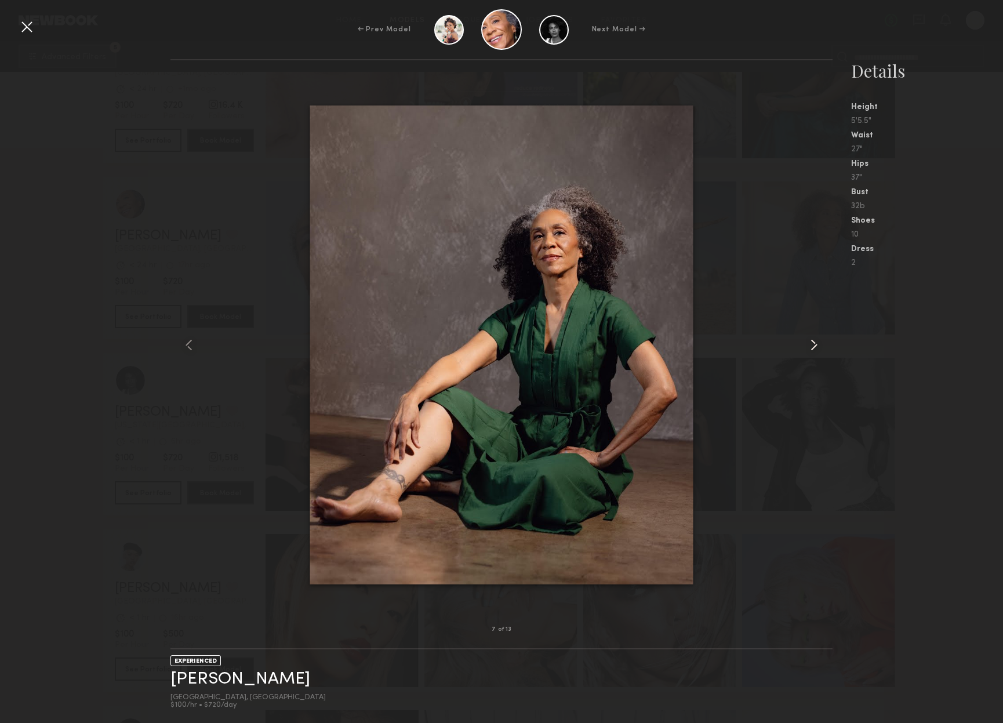
click at [814, 345] on common-icon at bounding box center [814, 345] width 19 height 19
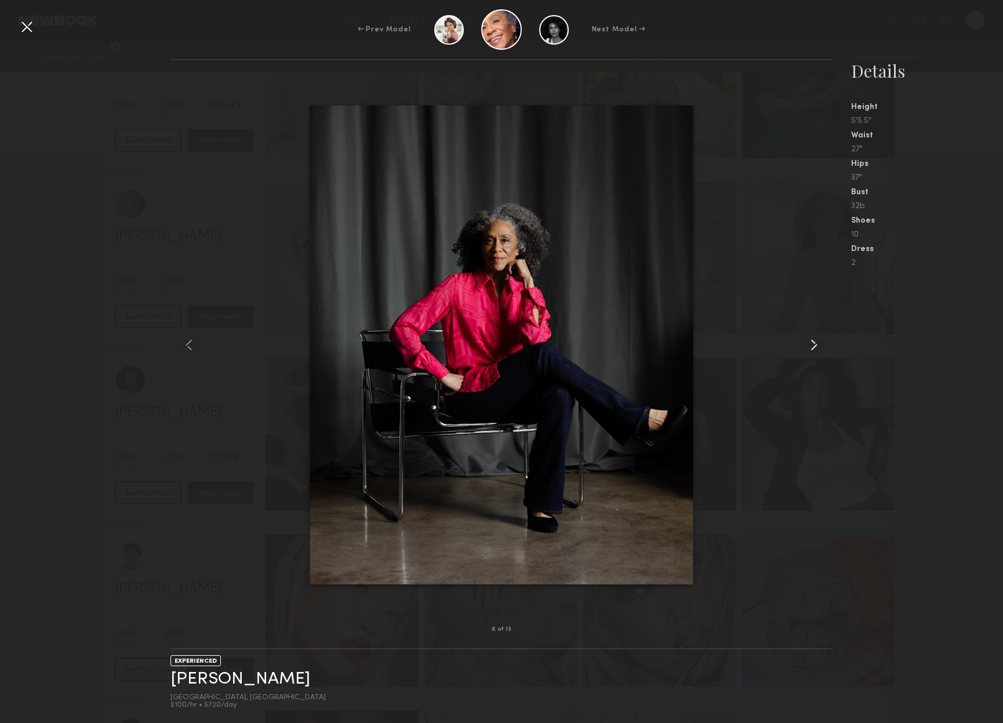
click at [814, 345] on common-icon at bounding box center [814, 345] width 19 height 19
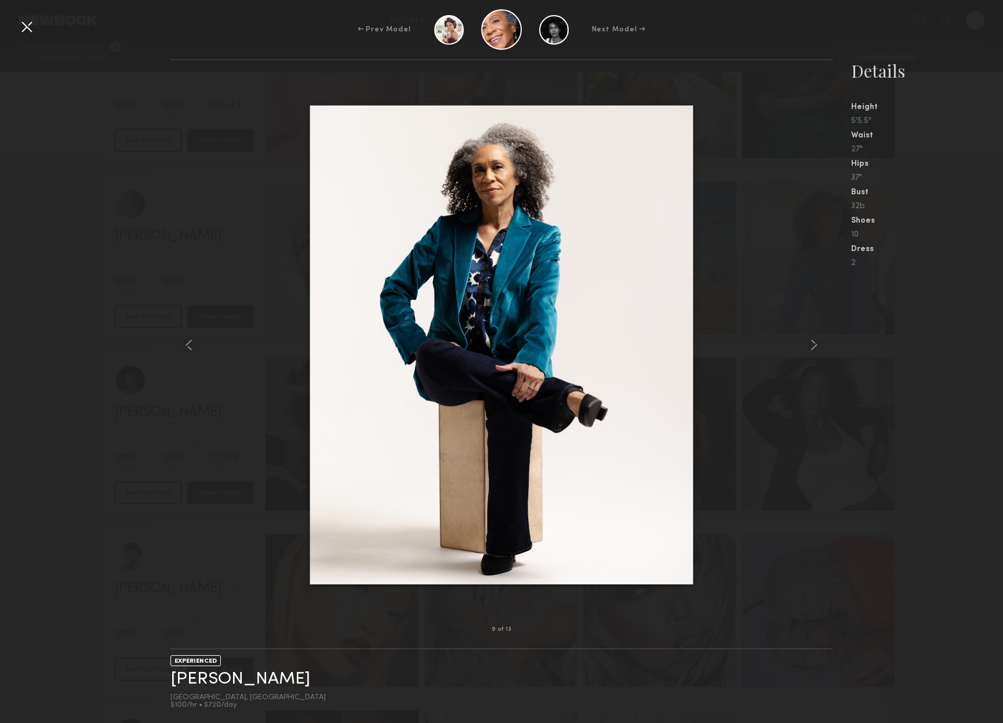
click at [28, 25] on div at bounding box center [26, 26] width 19 height 19
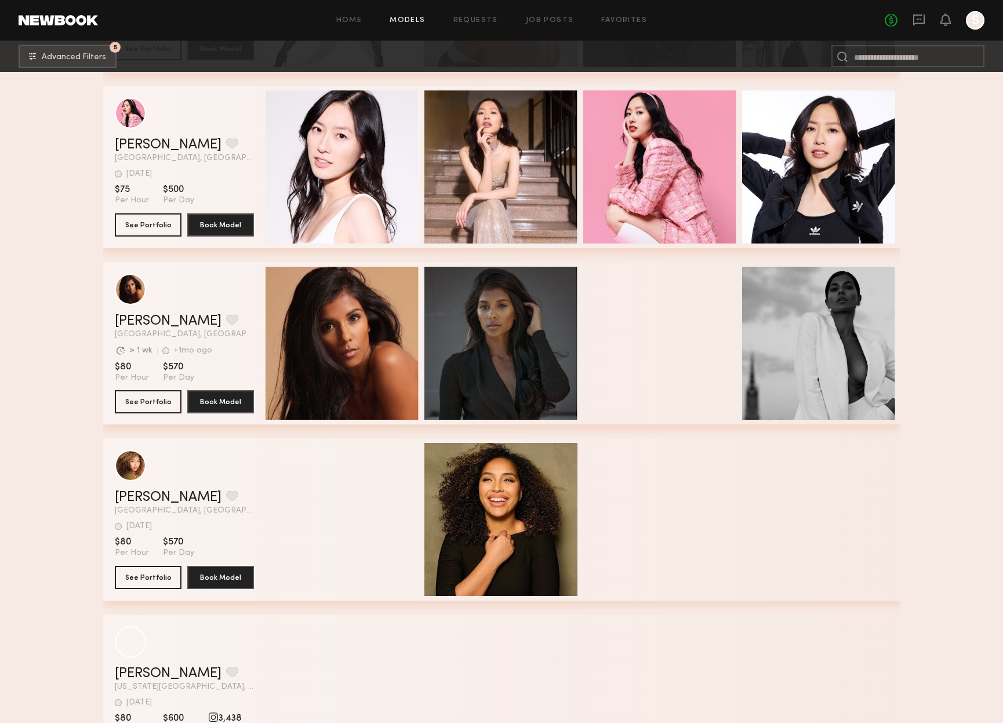
scroll to position [2306, 0]
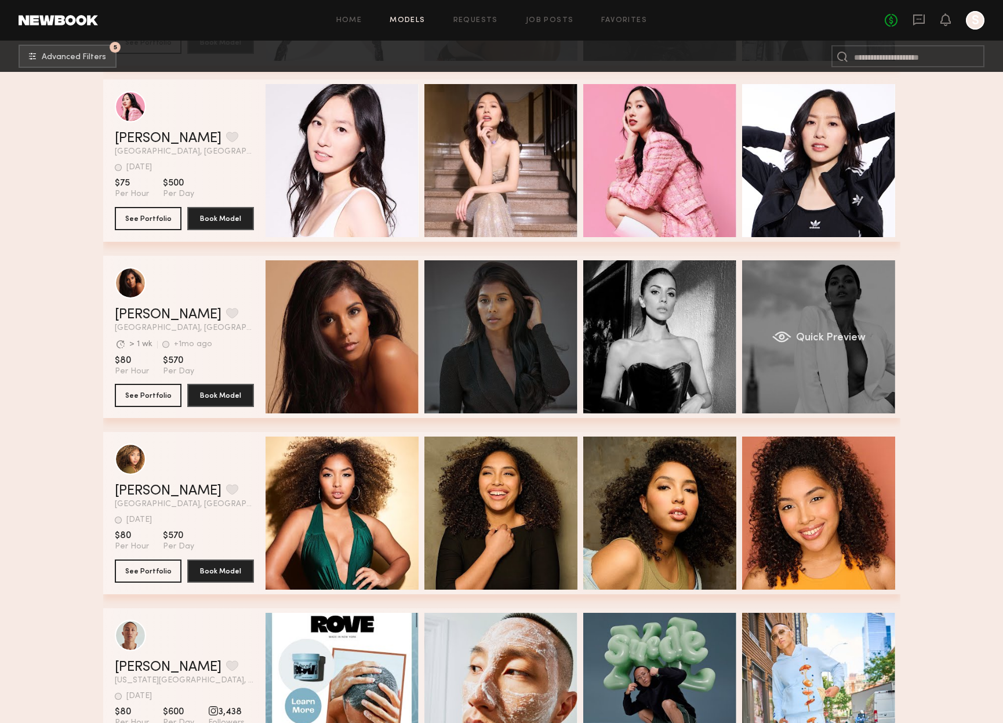
click at [822, 319] on div "Quick Preview" at bounding box center [818, 336] width 153 height 153
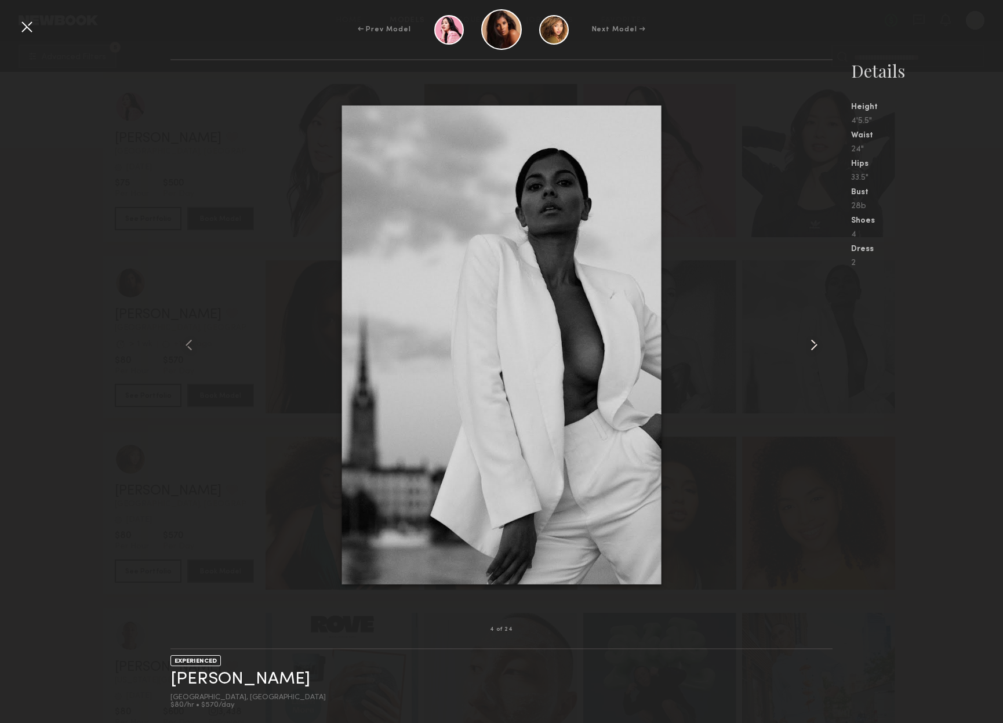
click at [815, 346] on common-icon at bounding box center [814, 345] width 19 height 19
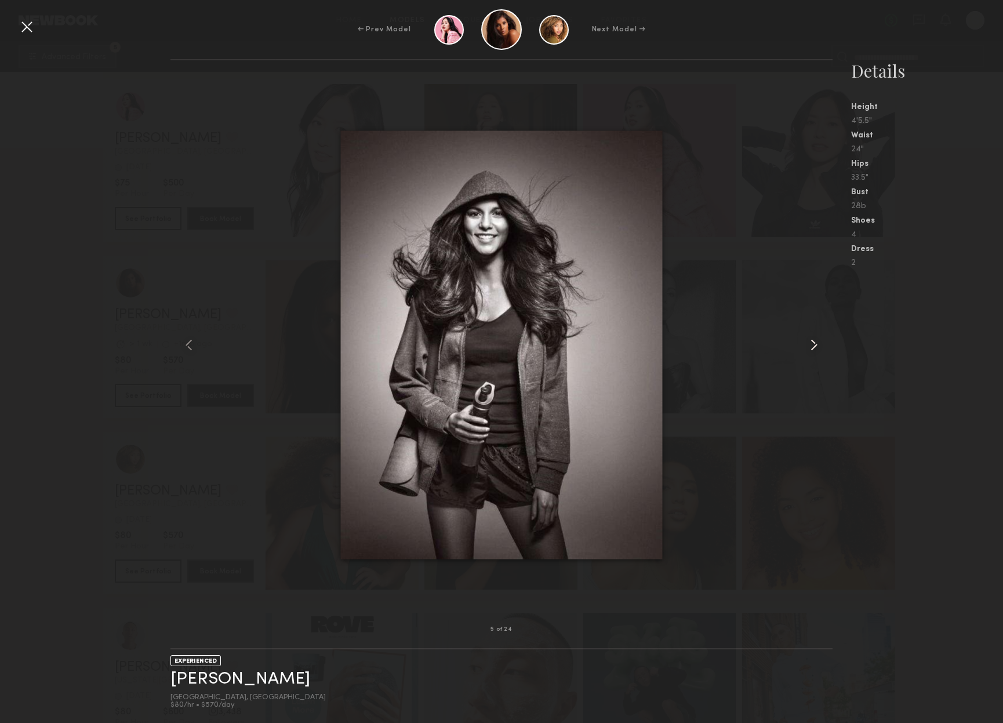
click at [815, 346] on common-icon at bounding box center [814, 345] width 19 height 19
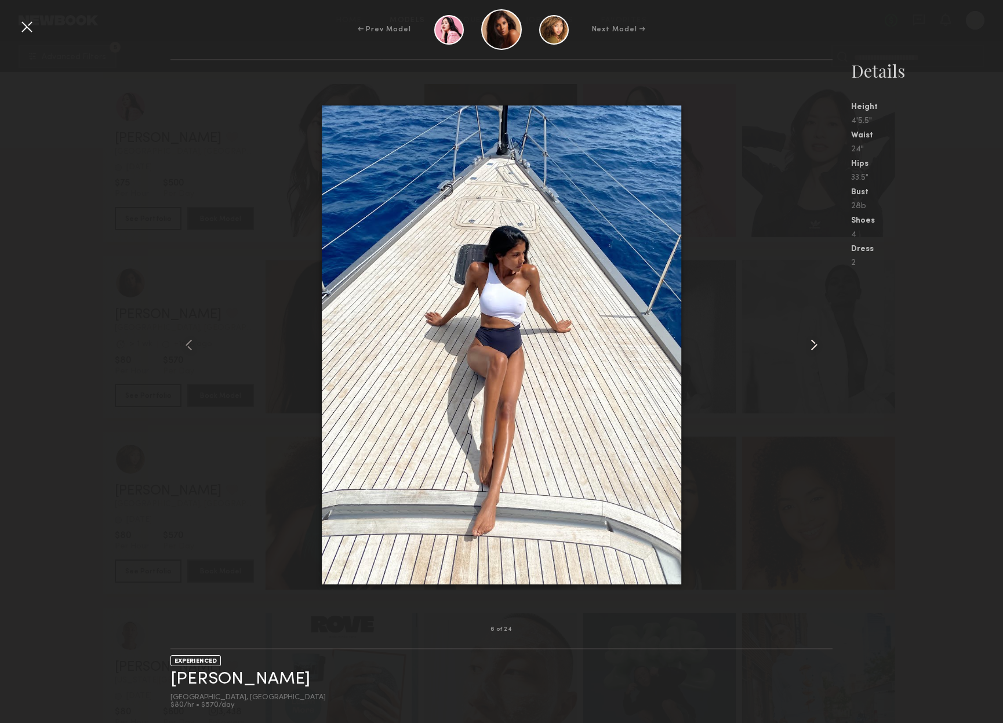
click at [815, 346] on common-icon at bounding box center [814, 345] width 19 height 19
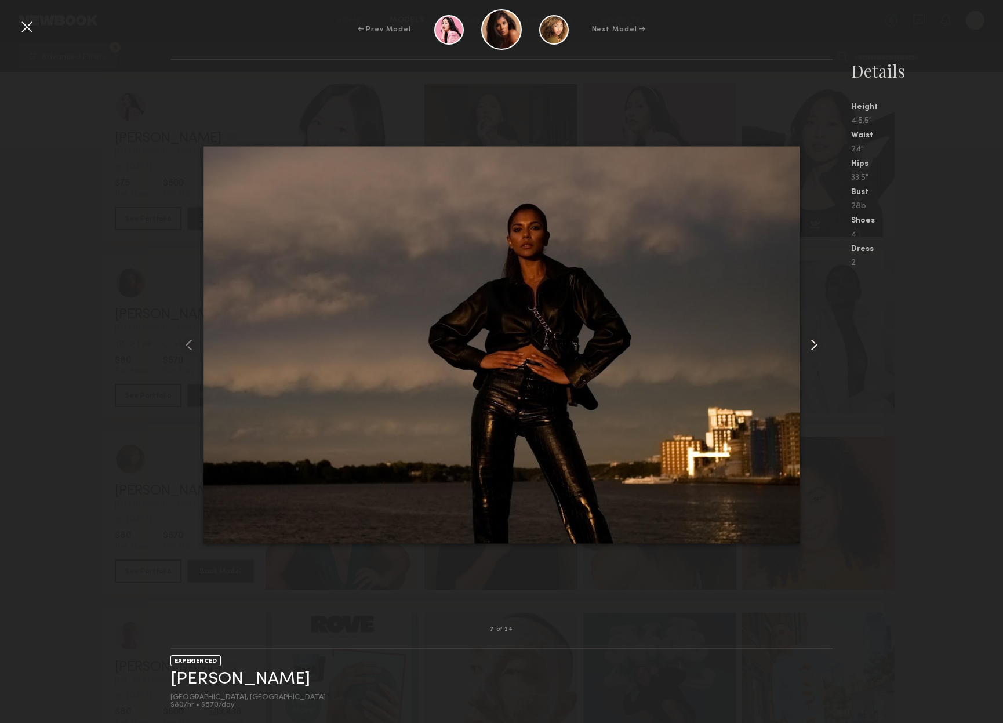
click at [815, 346] on common-icon at bounding box center [814, 345] width 19 height 19
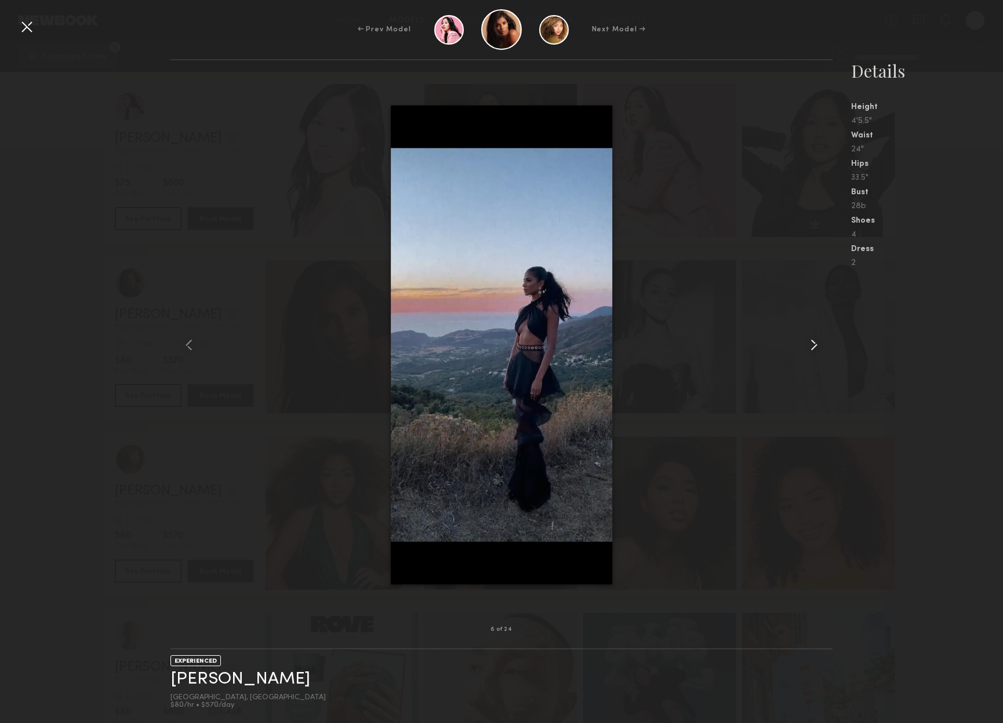
click at [815, 346] on common-icon at bounding box center [814, 345] width 19 height 19
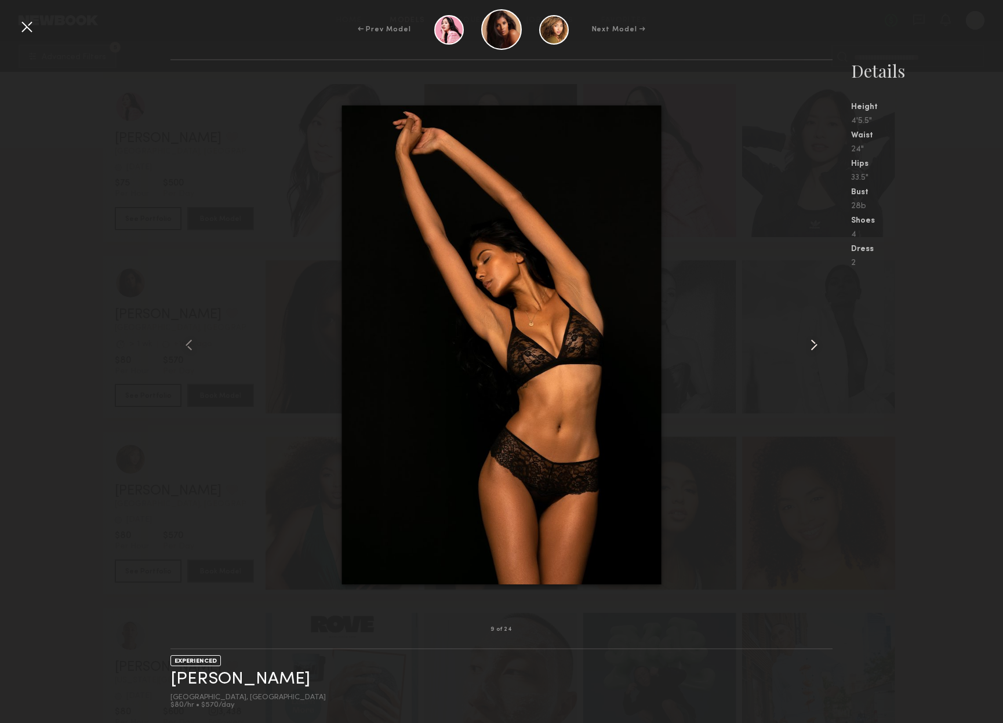
click at [815, 346] on common-icon at bounding box center [814, 345] width 19 height 19
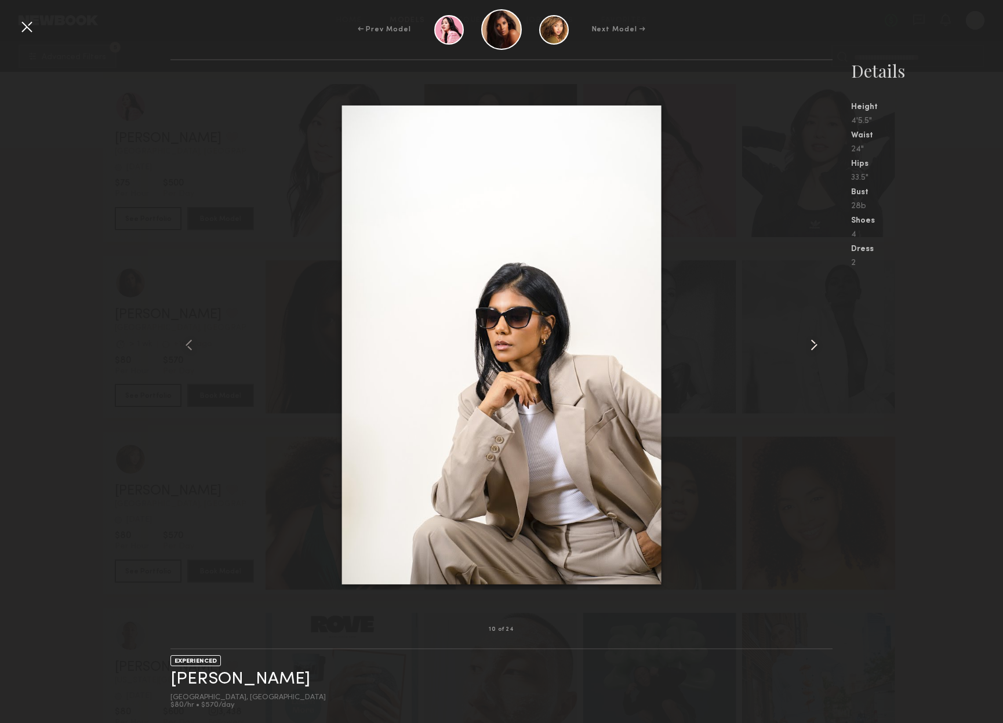
click at [815, 346] on common-icon at bounding box center [814, 345] width 19 height 19
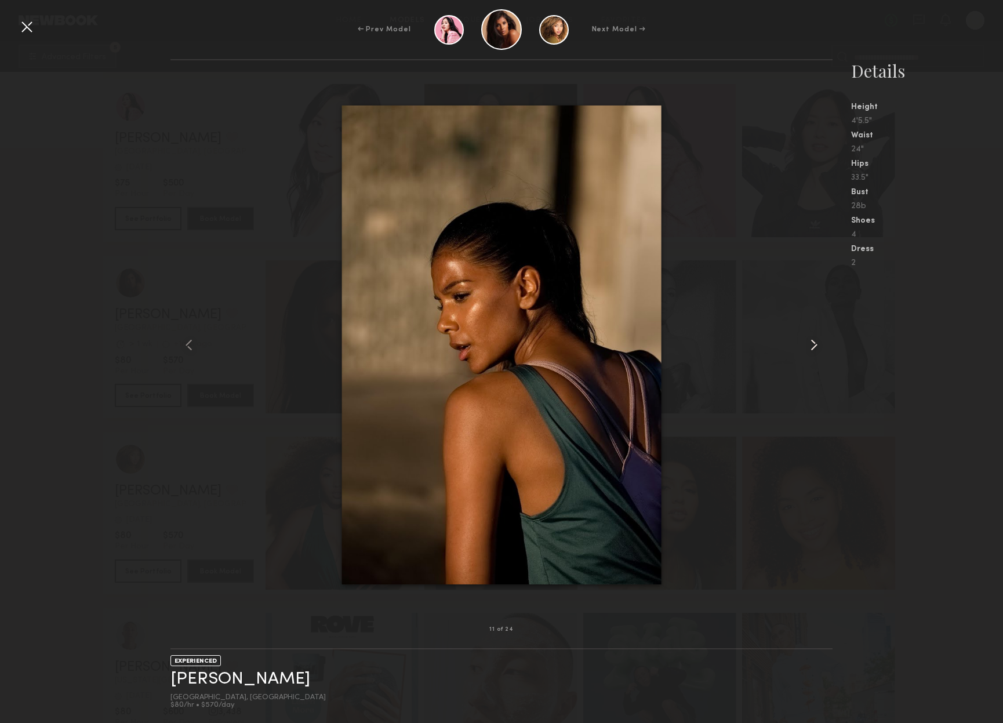
click at [815, 346] on common-icon at bounding box center [814, 345] width 19 height 19
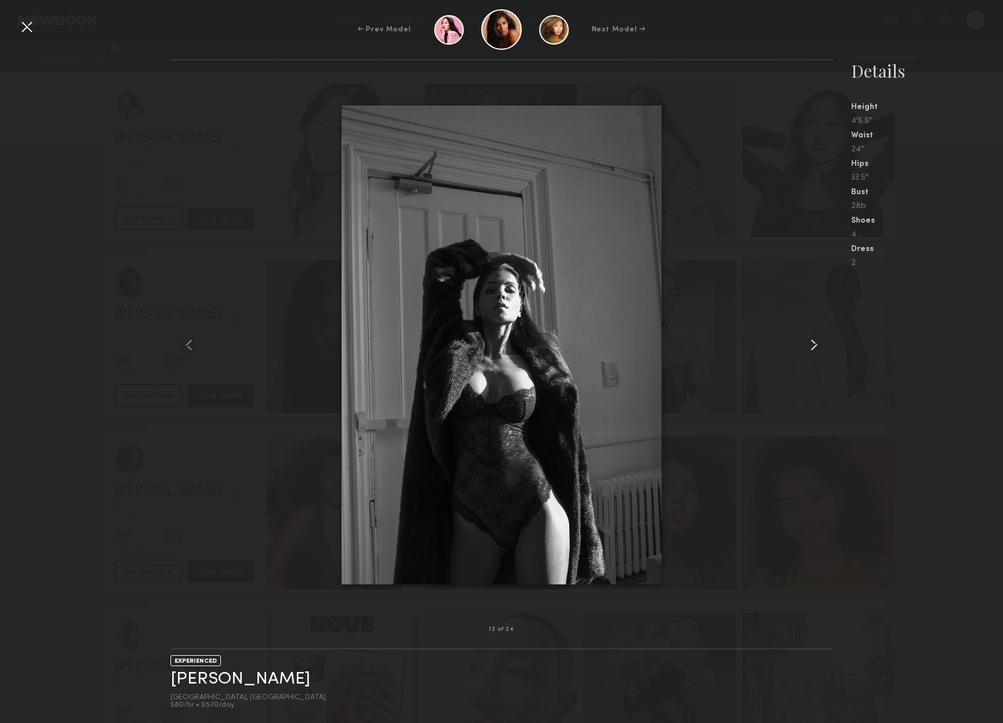
click at [815, 346] on common-icon at bounding box center [814, 345] width 19 height 19
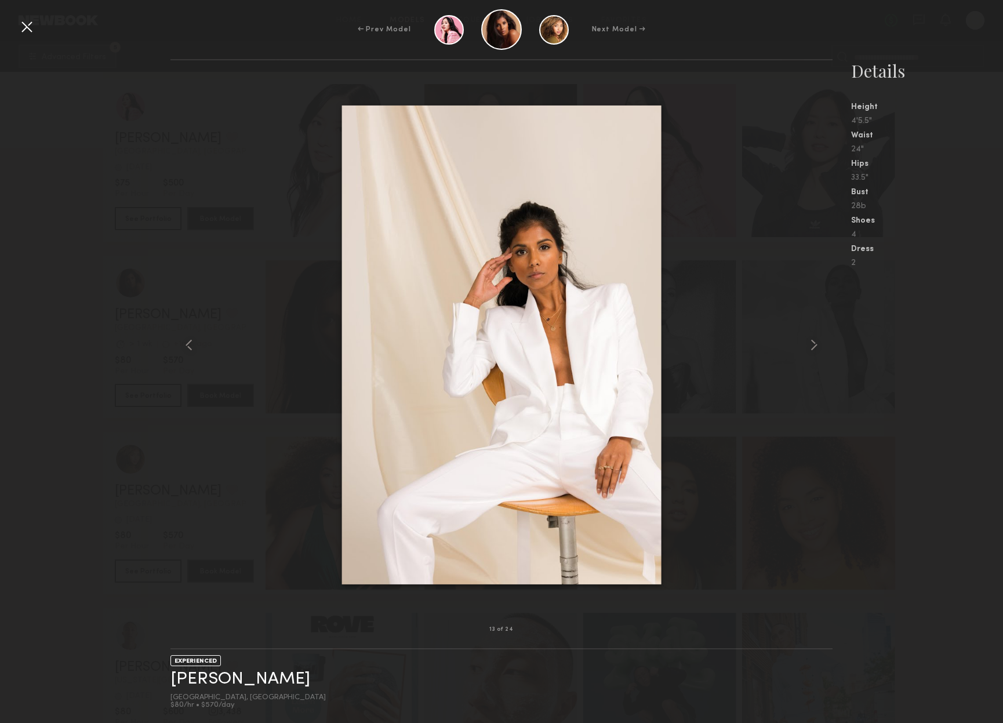
click at [30, 27] on div at bounding box center [26, 26] width 19 height 19
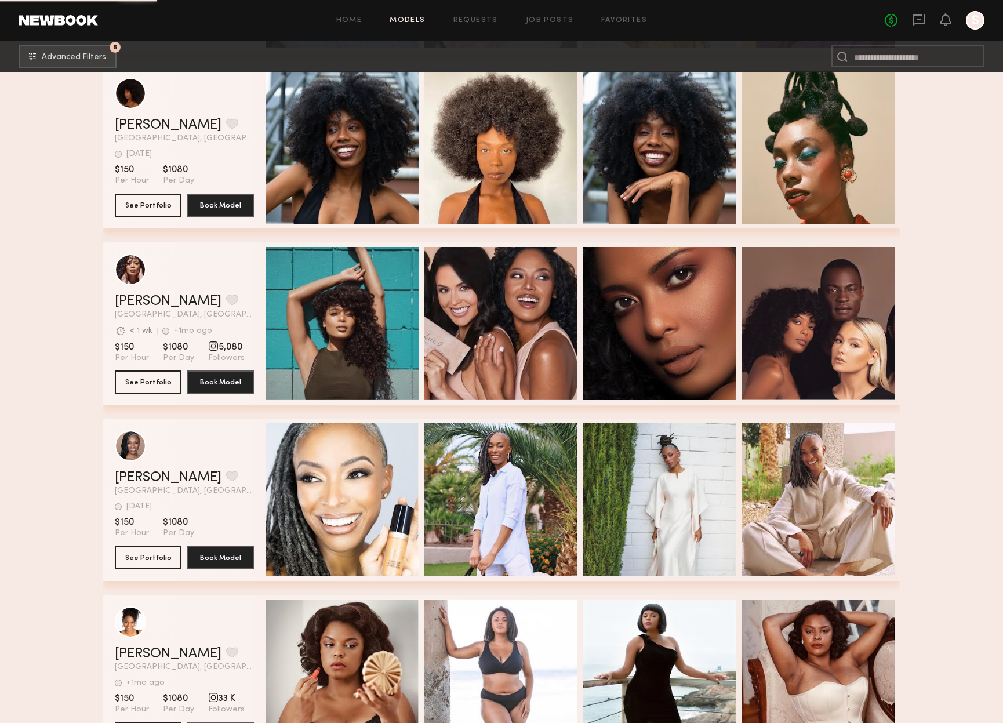
scroll to position [29187, 0]
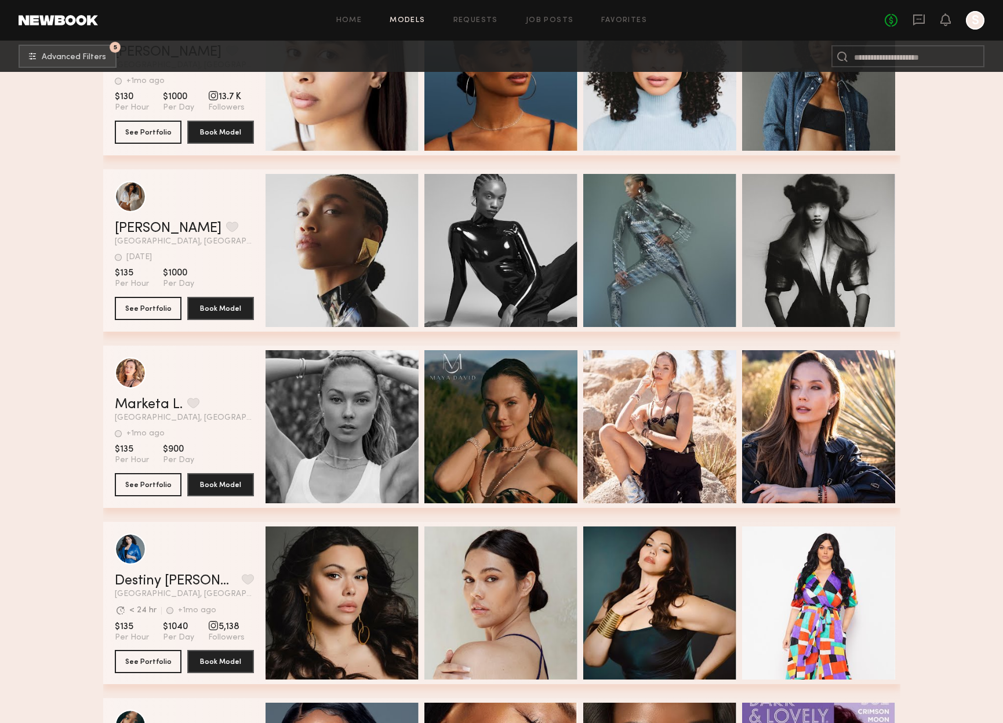
scroll to position [19479, 0]
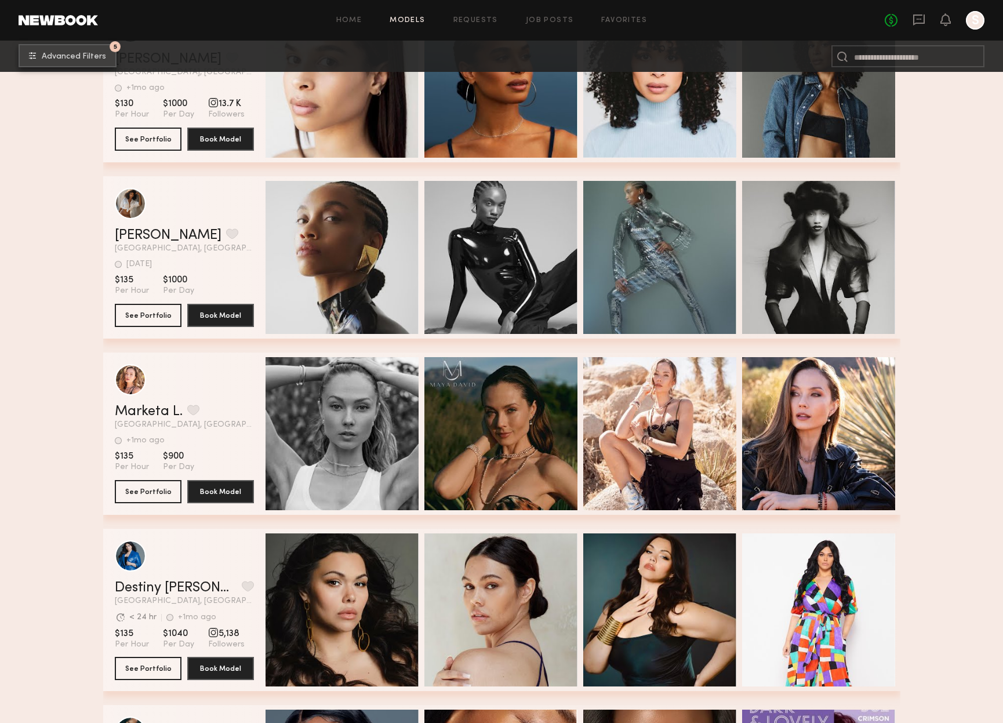
click at [69, 56] on span "Advanced Filters" at bounding box center [74, 57] width 64 height 8
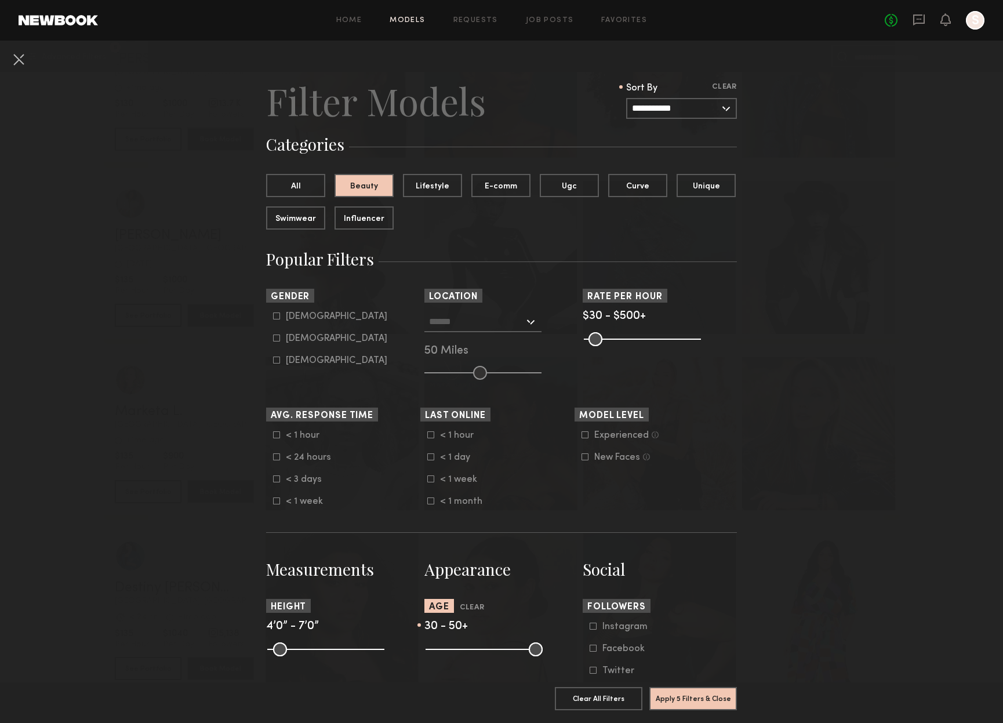
click at [706, 105] on input "**********" at bounding box center [681, 108] width 111 height 21
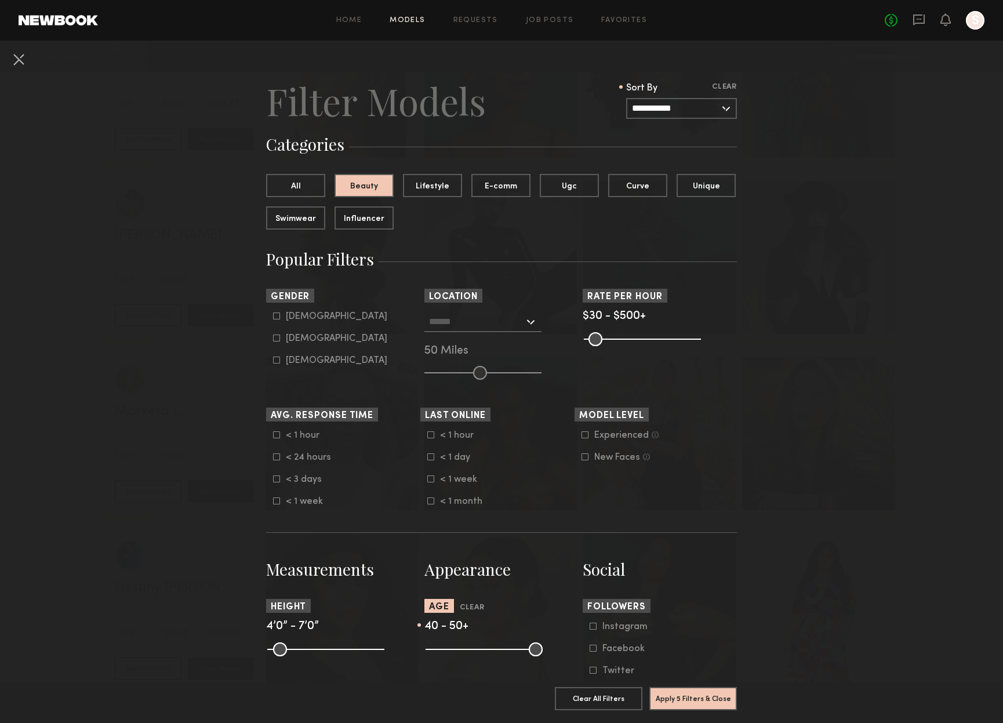
drag, startPoint x: 468, startPoint y: 651, endPoint x: 502, endPoint y: 652, distance: 33.6
type input "**"
click at [502, 652] on input "range" at bounding box center [483, 649] width 117 height 14
click at [699, 698] on button "Apply 5 Filters & Close" at bounding box center [693, 697] width 88 height 23
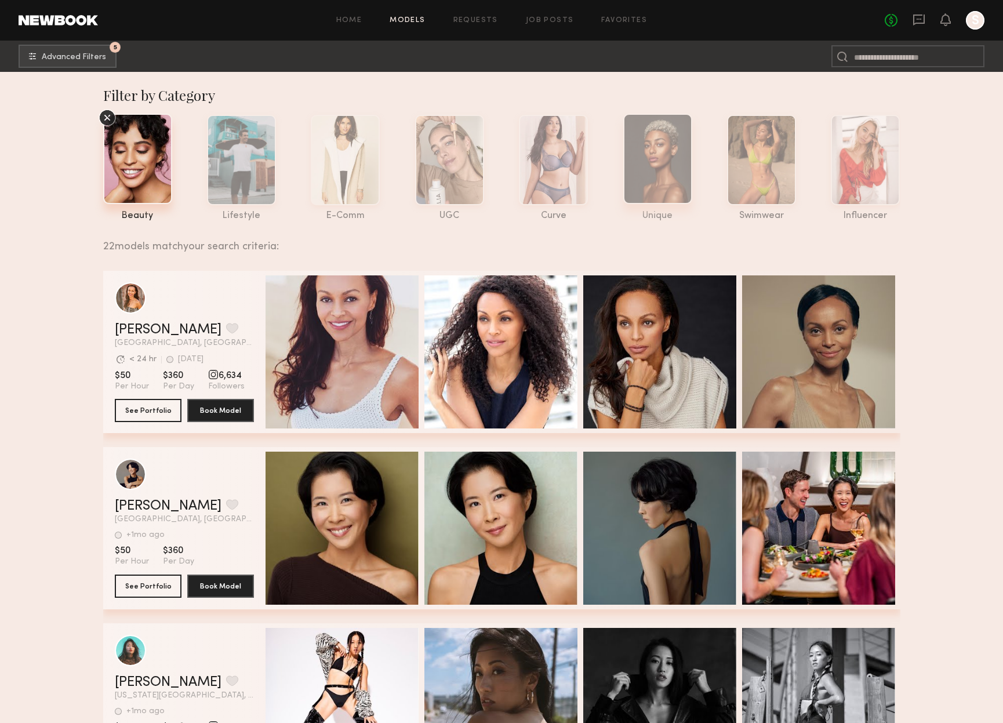
click at [646, 158] on div at bounding box center [657, 159] width 69 height 90
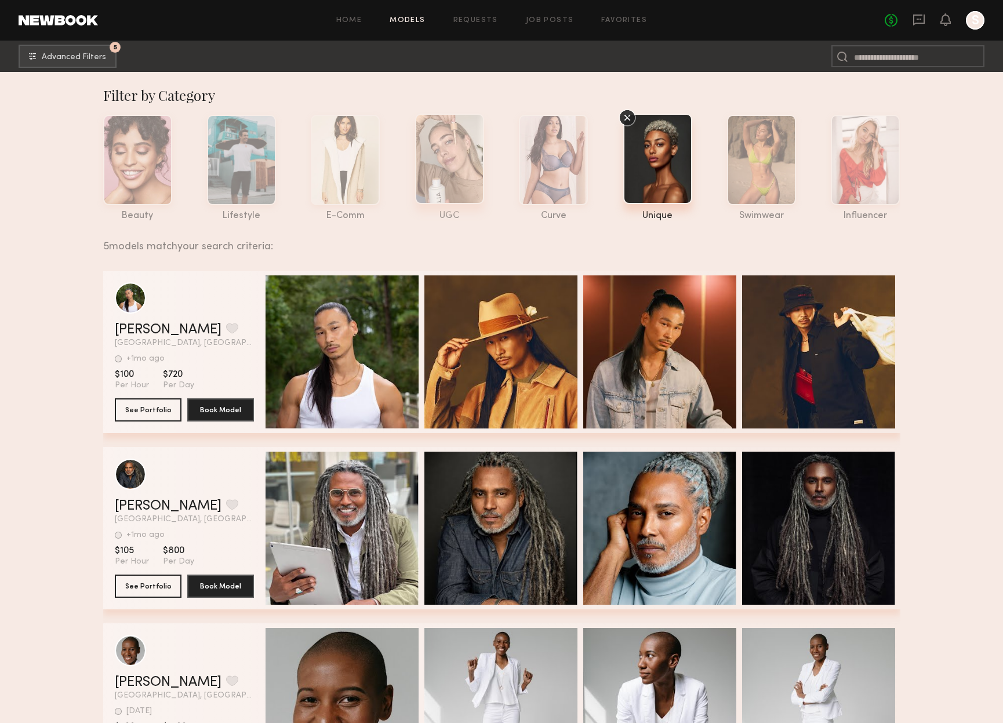
click at [463, 168] on div at bounding box center [449, 159] width 69 height 90
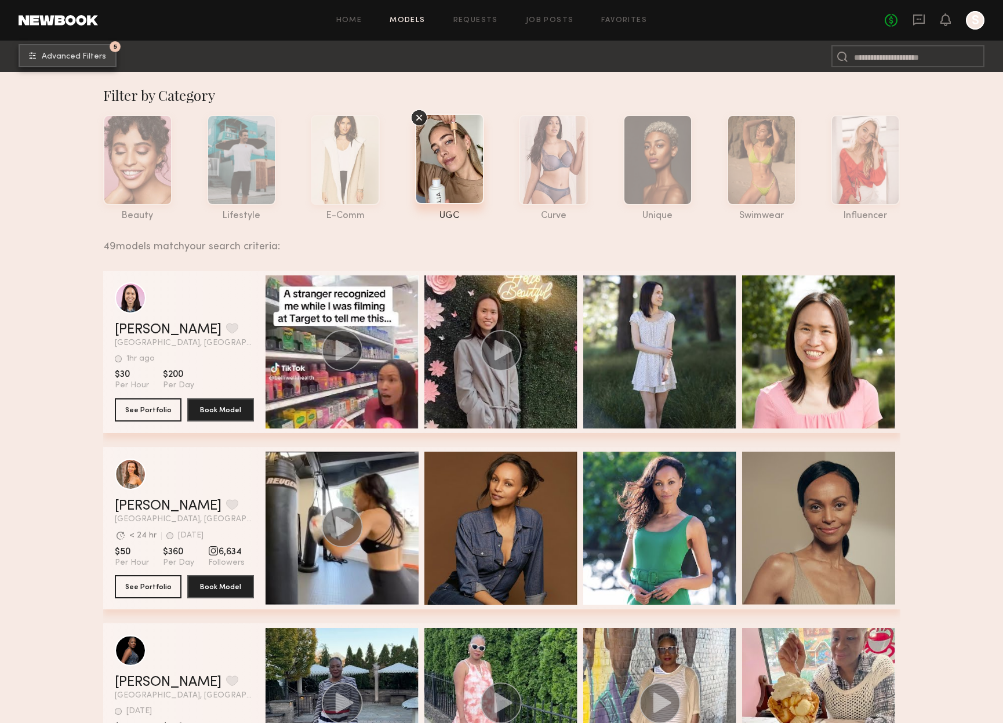
click at [88, 54] on span "Advanced Filters" at bounding box center [74, 57] width 64 height 8
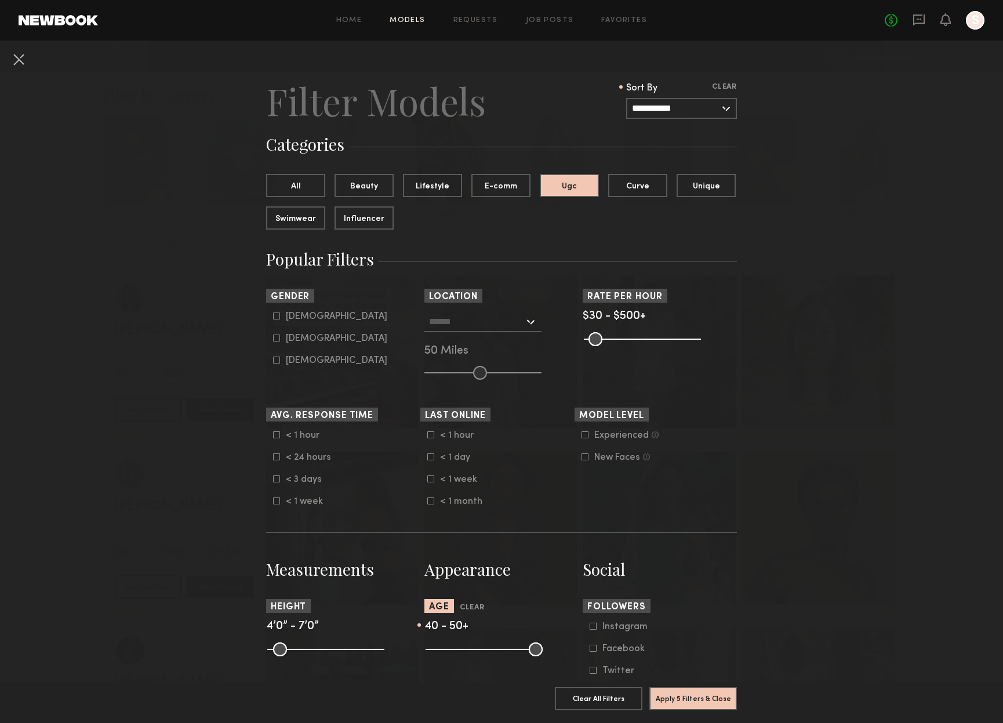
click at [275, 340] on icon at bounding box center [276, 337] width 7 height 7
type input "**"
drag, startPoint x: 503, startPoint y: 652, endPoint x: 486, endPoint y: 659, distance: 18.2
type input "**"
click at [486, 656] on input "range" at bounding box center [483, 649] width 117 height 14
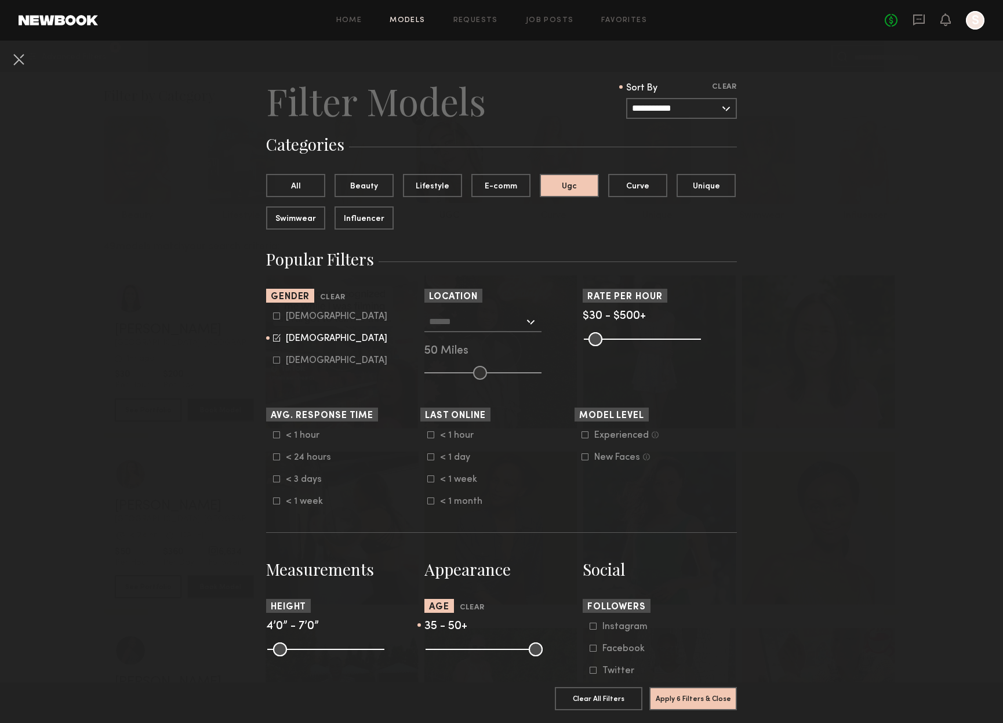
click at [828, 442] on nb-browse-filters "**********" at bounding box center [501, 676] width 1003 height 1271
click at [299, 188] on button "All" at bounding box center [295, 184] width 59 height 23
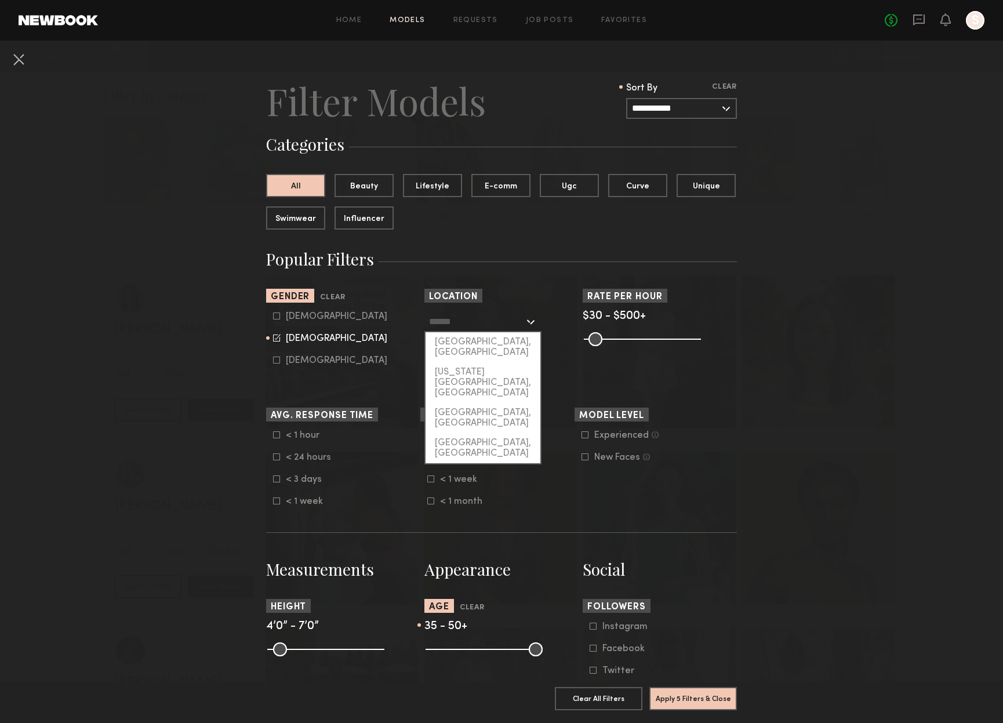
click at [508, 319] on input "text" at bounding box center [476, 321] width 95 height 20
click at [491, 342] on div "[GEOGRAPHIC_DATA], [GEOGRAPHIC_DATA]" at bounding box center [482, 347] width 115 height 30
type input "**********"
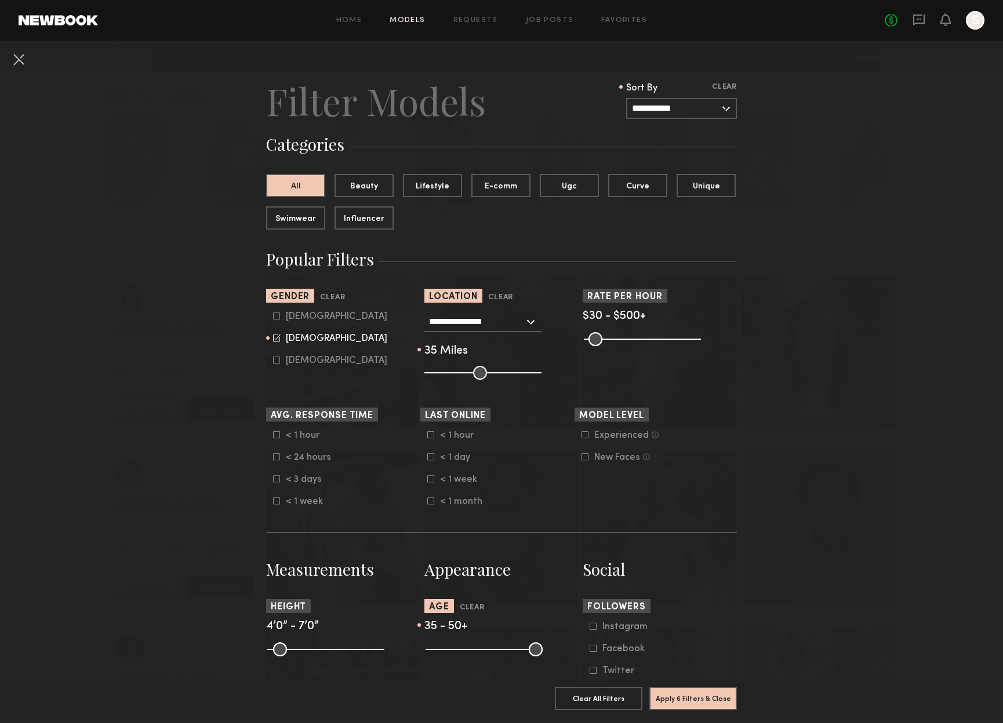
drag, startPoint x: 479, startPoint y: 373, endPoint x: 463, endPoint y: 373, distance: 16.2
type input "**"
click at [463, 373] on input "range" at bounding box center [482, 373] width 117 height 14
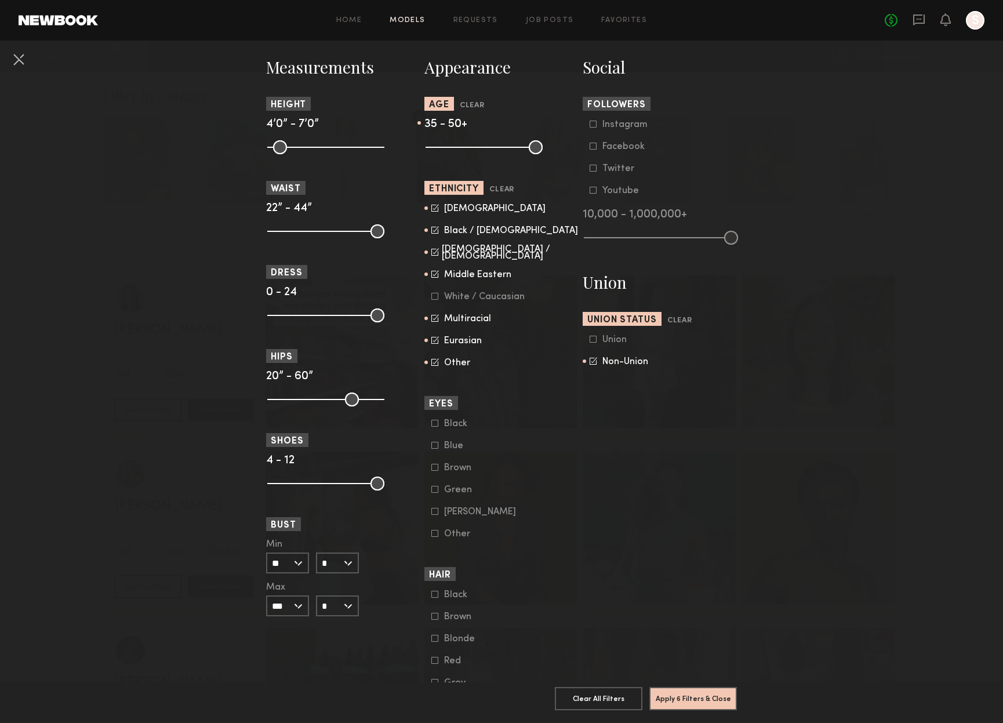
scroll to position [589, 0]
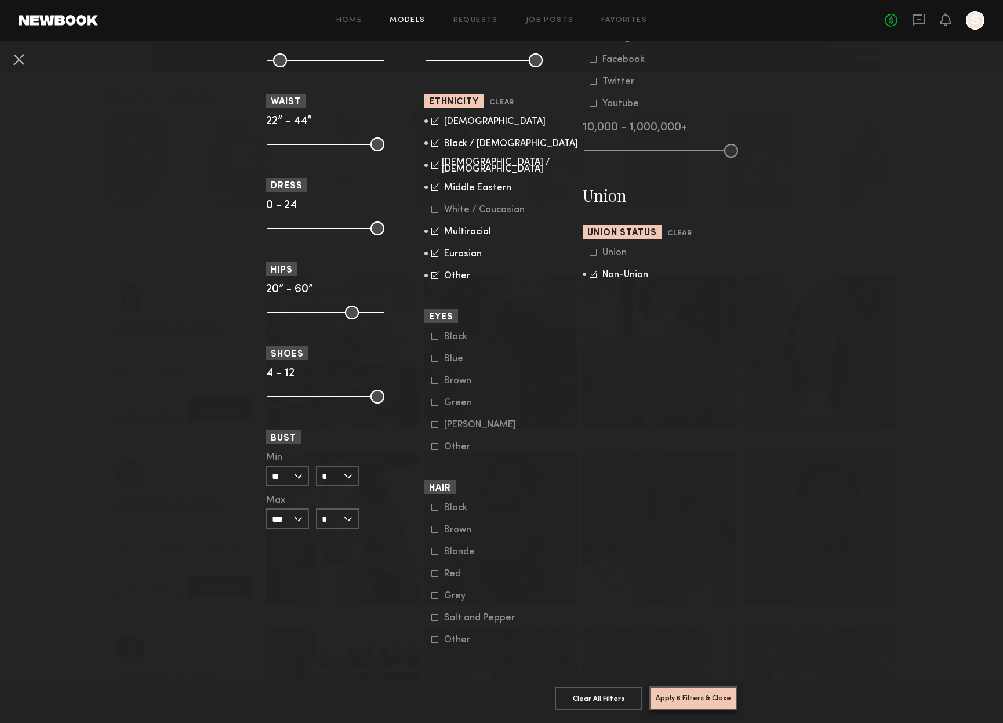
click at [694, 696] on button "Apply 6 Filters & Close" at bounding box center [693, 697] width 88 height 23
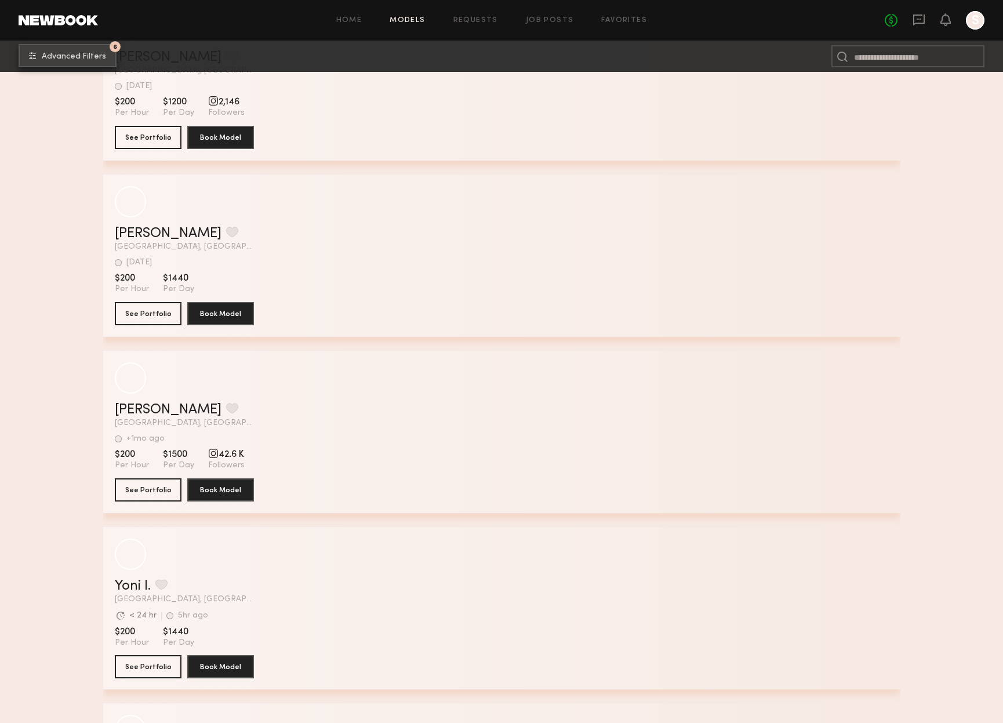
scroll to position [16868, 0]
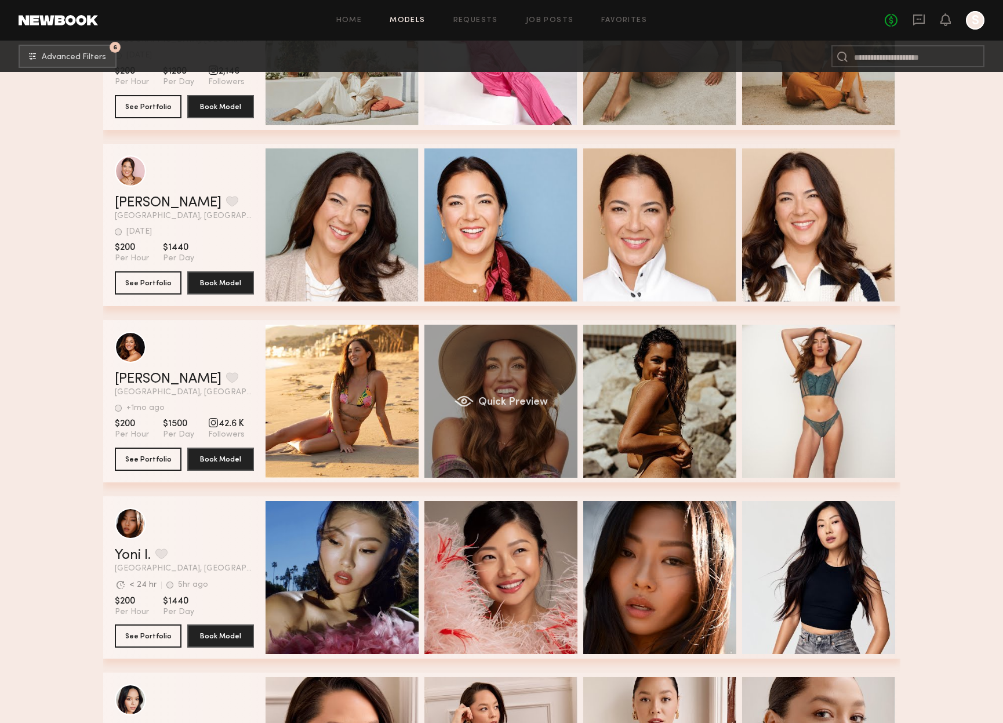
click at [521, 402] on span "Quick Preview" at bounding box center [513, 402] width 70 height 10
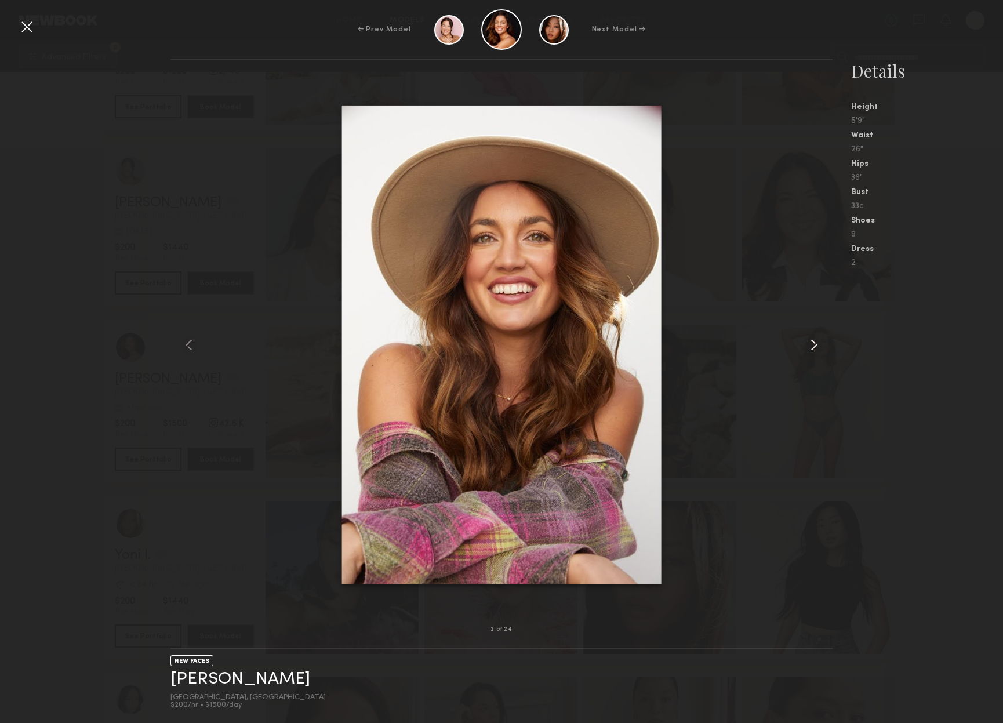
click at [816, 345] on common-icon at bounding box center [814, 345] width 19 height 19
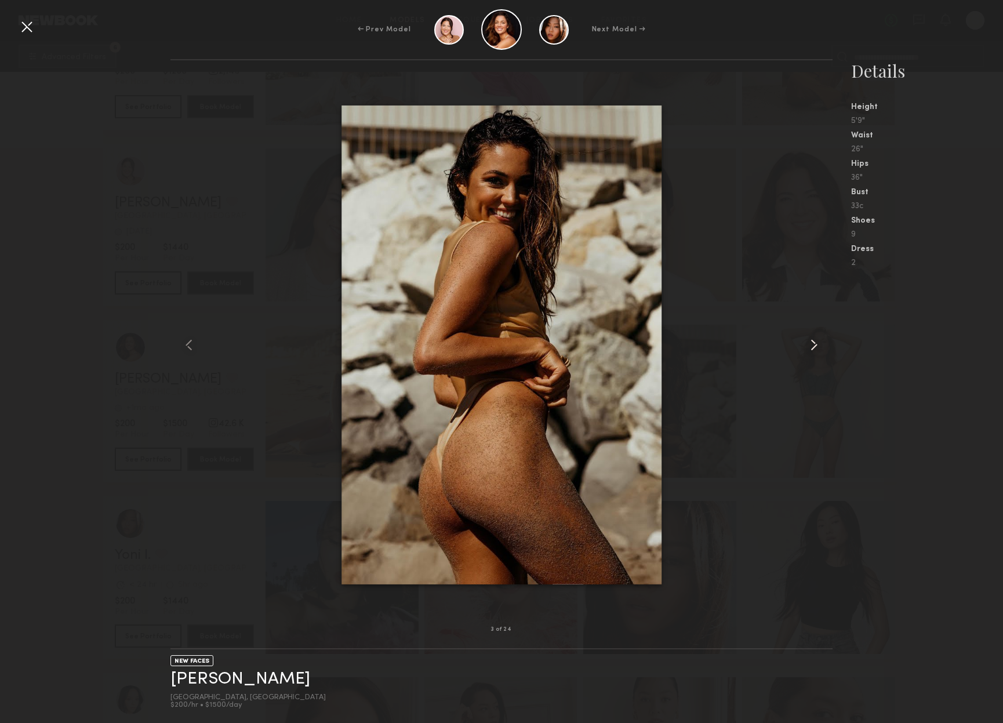
click at [816, 345] on common-icon at bounding box center [814, 345] width 19 height 19
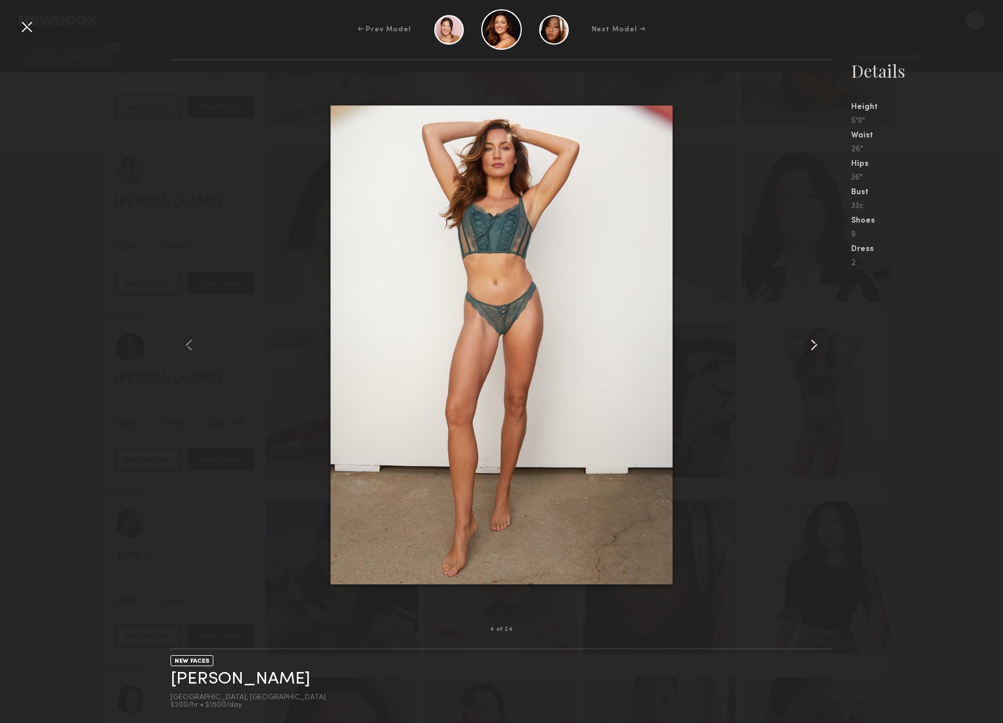
click at [816, 345] on common-icon at bounding box center [814, 345] width 19 height 19
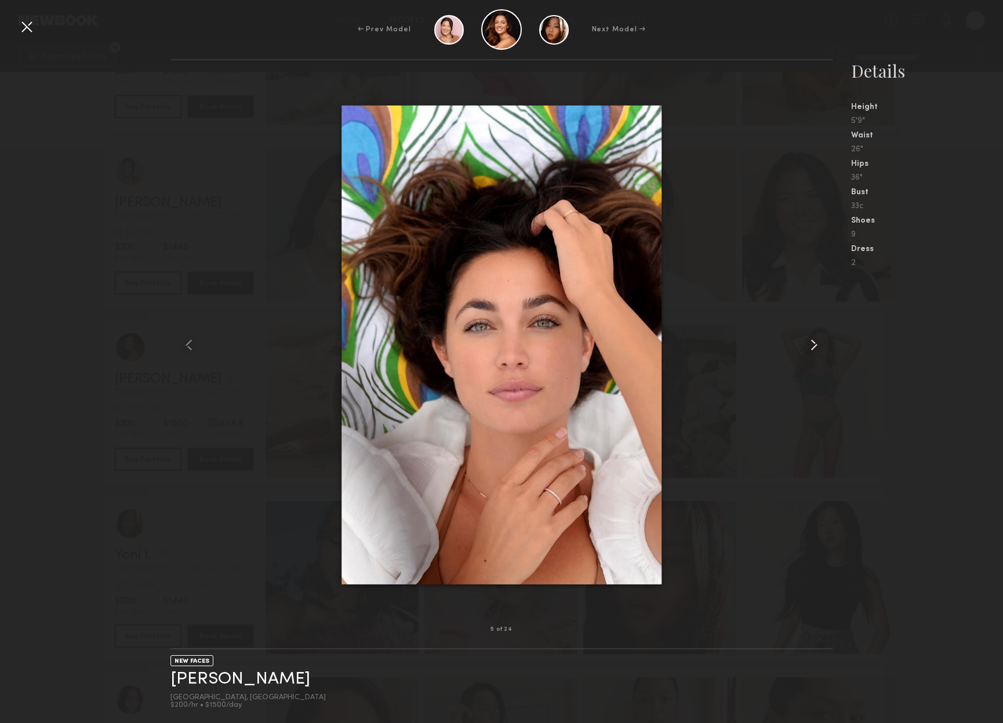
click at [816, 345] on common-icon at bounding box center [814, 345] width 19 height 19
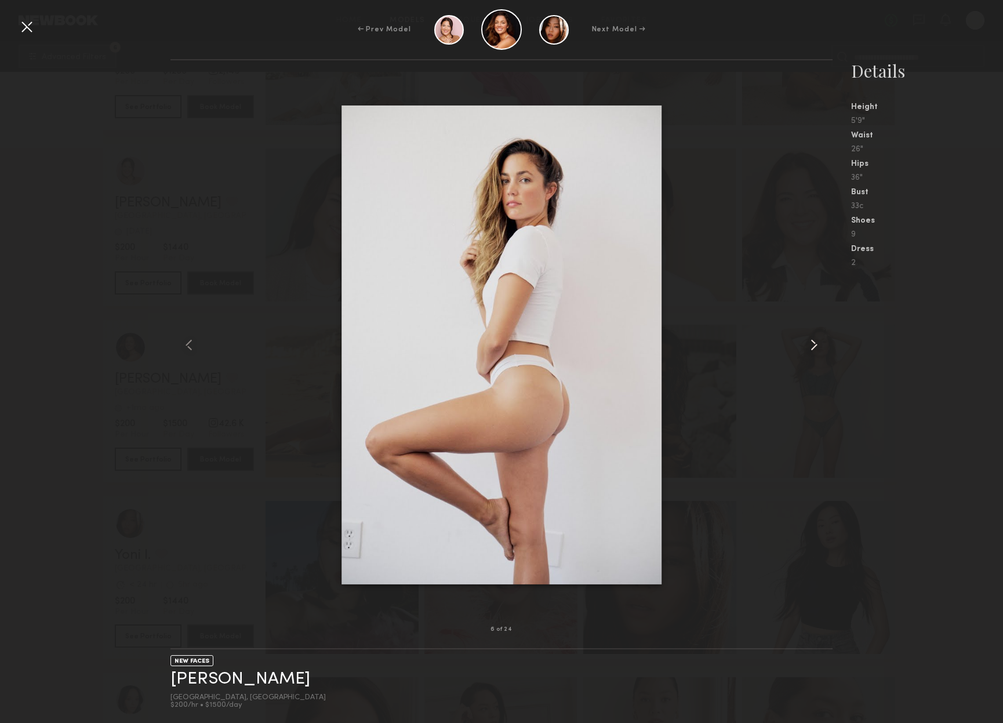
click at [816, 345] on common-icon at bounding box center [814, 345] width 19 height 19
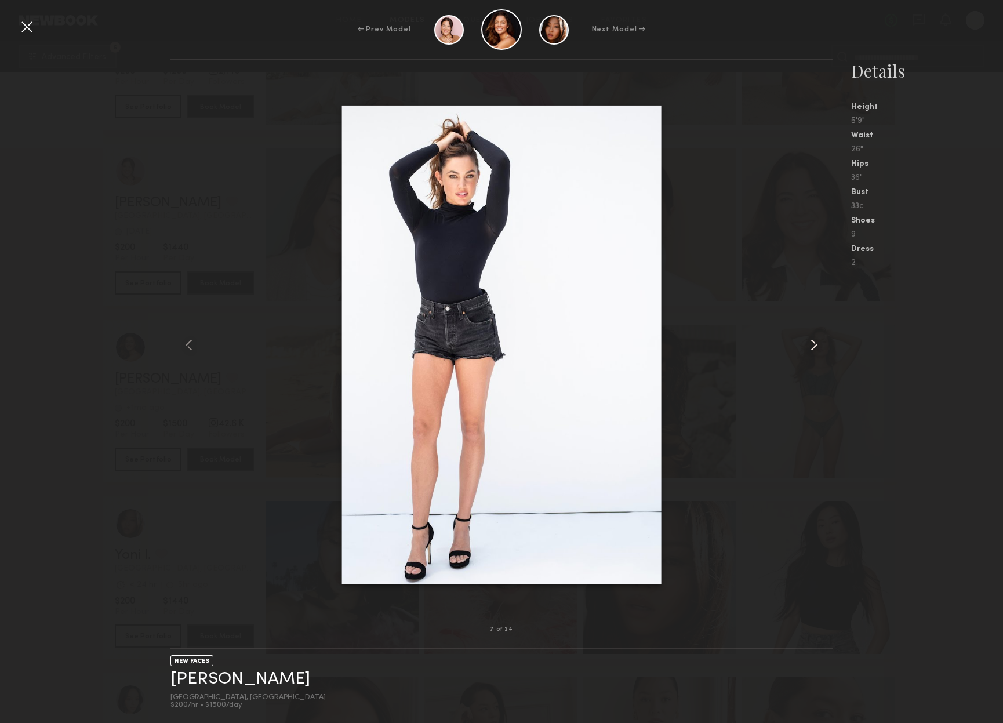
click at [816, 345] on common-icon at bounding box center [814, 345] width 19 height 19
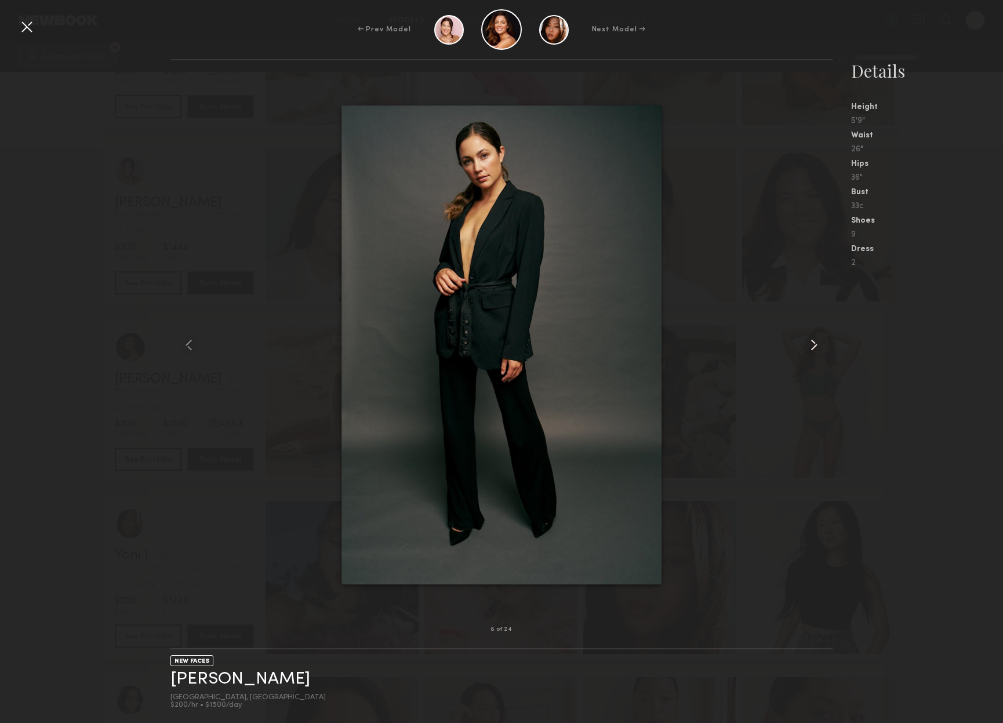
click at [816, 345] on common-icon at bounding box center [814, 345] width 19 height 19
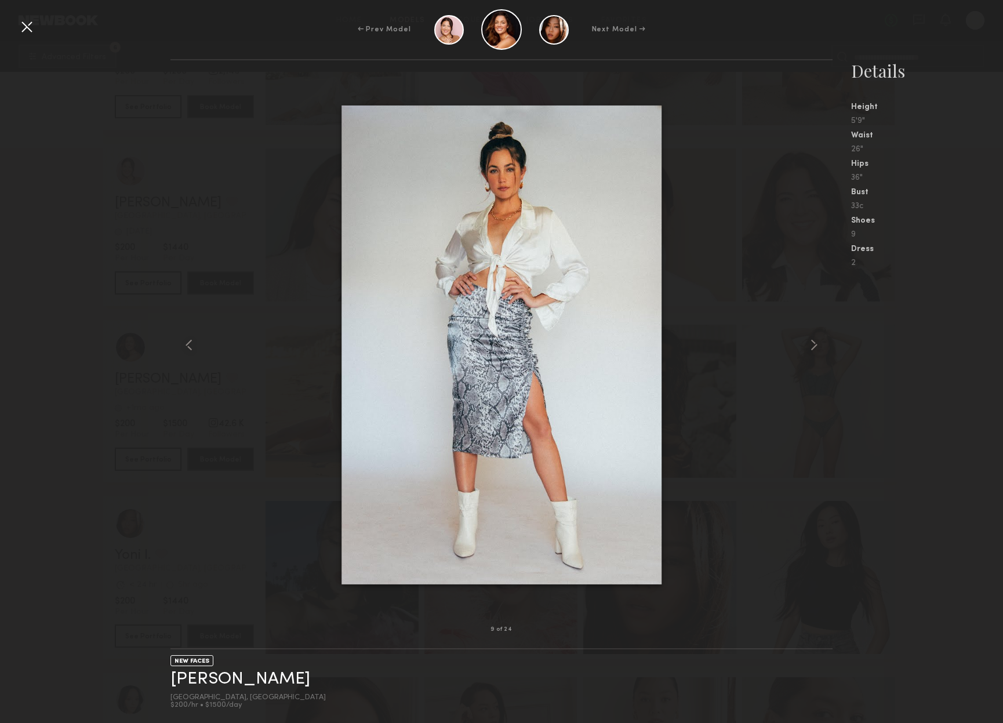
click at [27, 26] on div at bounding box center [26, 26] width 19 height 19
